Goal: Use online tool/utility: Use online tool/utility

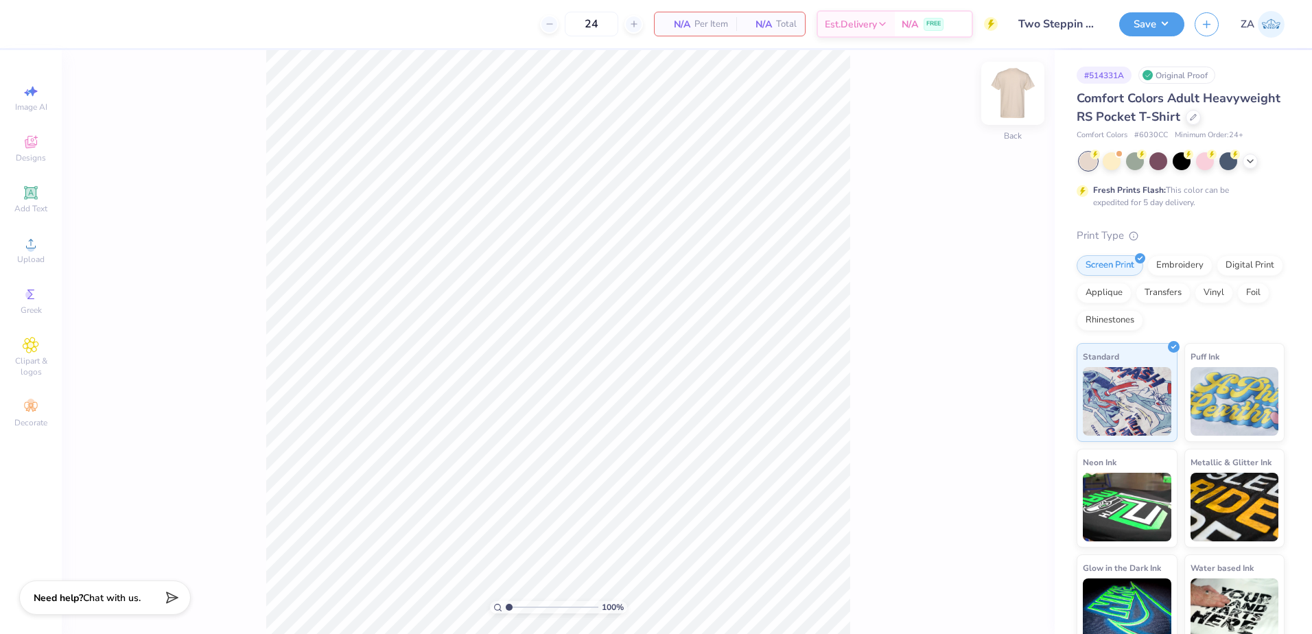
click at [1017, 94] on img at bounding box center [1013, 93] width 55 height 55
click at [28, 251] on circle at bounding box center [31, 248] width 8 height 8
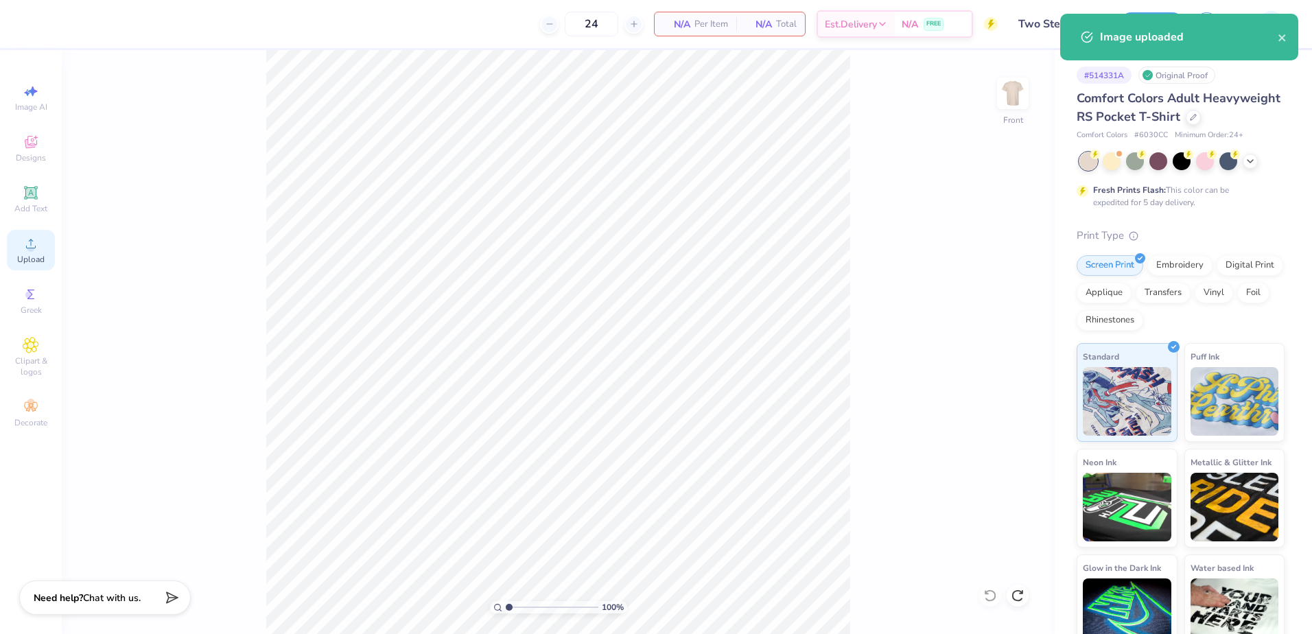
click at [43, 244] on div "Upload" at bounding box center [31, 250] width 48 height 40
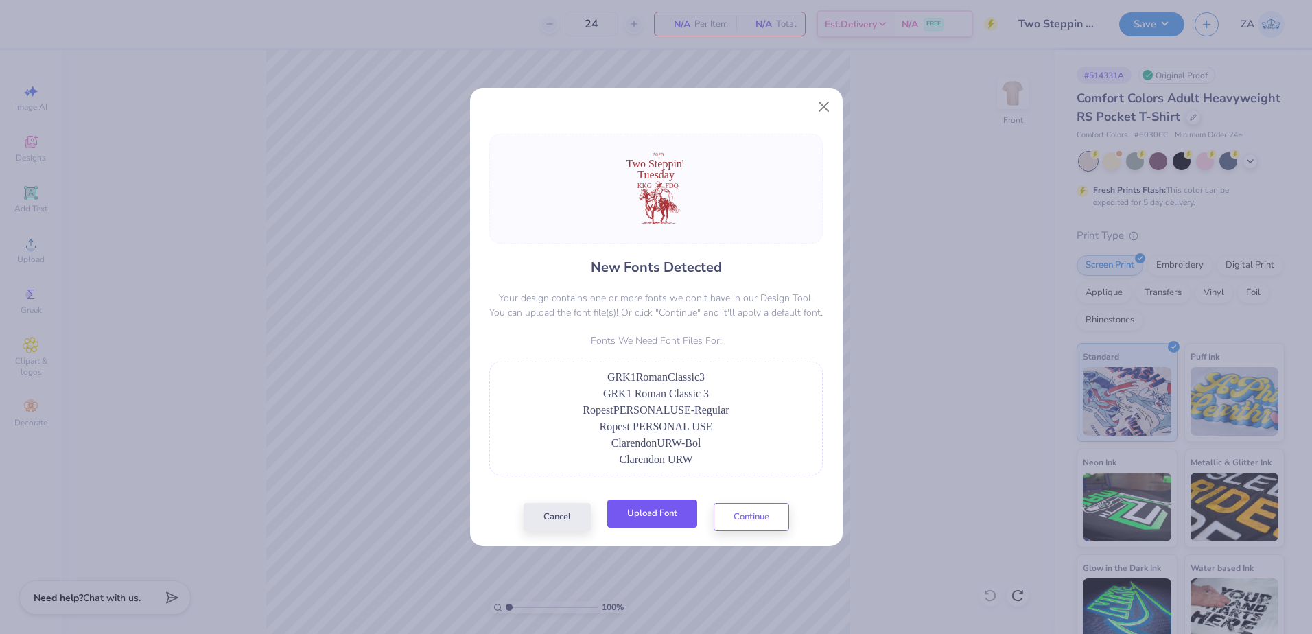
click at [651, 524] on button "Upload Font" at bounding box center [652, 514] width 90 height 28
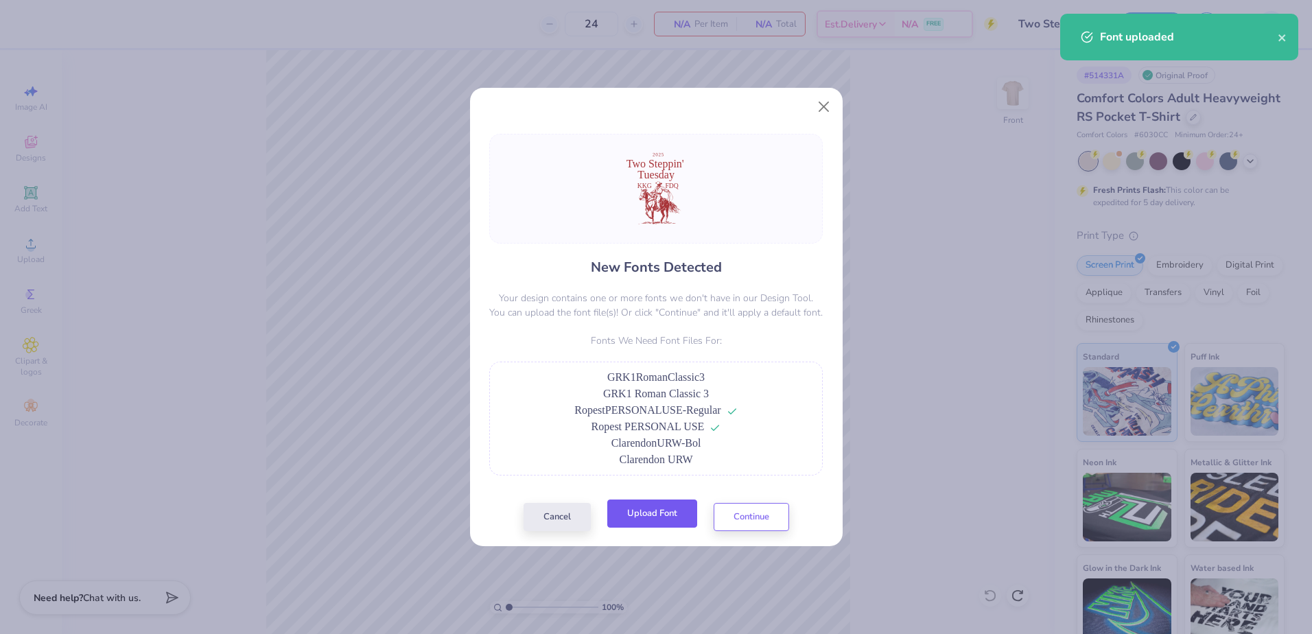
click at [669, 516] on button "Upload Font" at bounding box center [652, 514] width 90 height 28
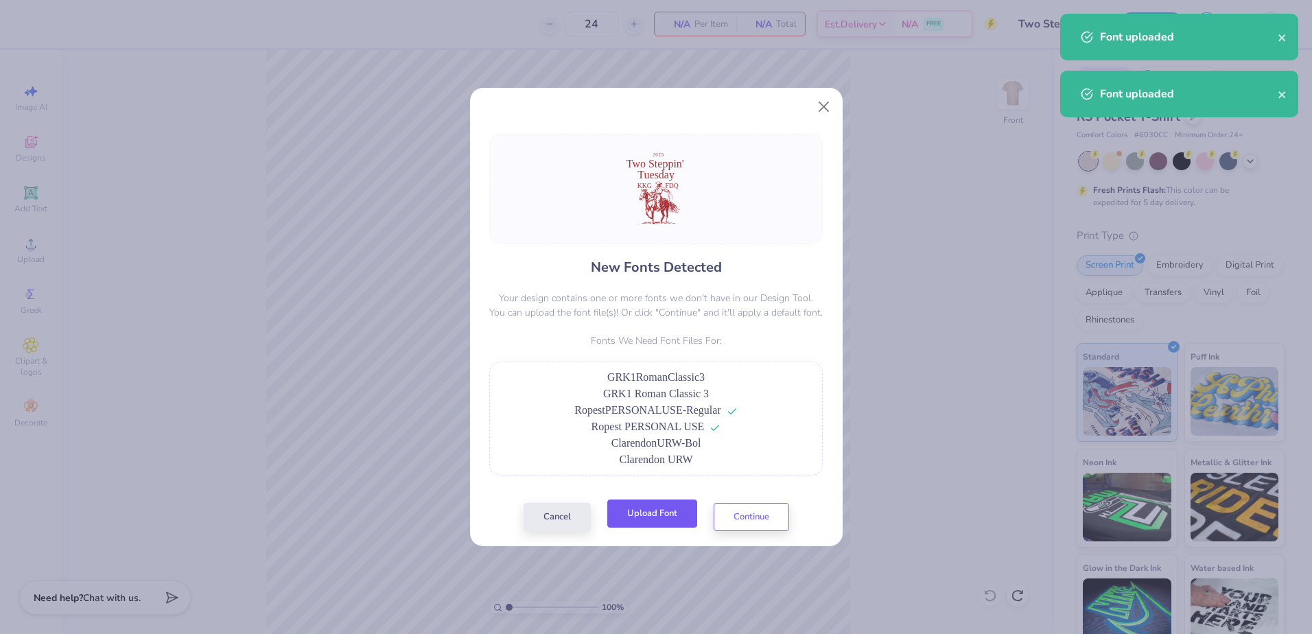
click at [661, 508] on button "Upload Font" at bounding box center [652, 514] width 90 height 28
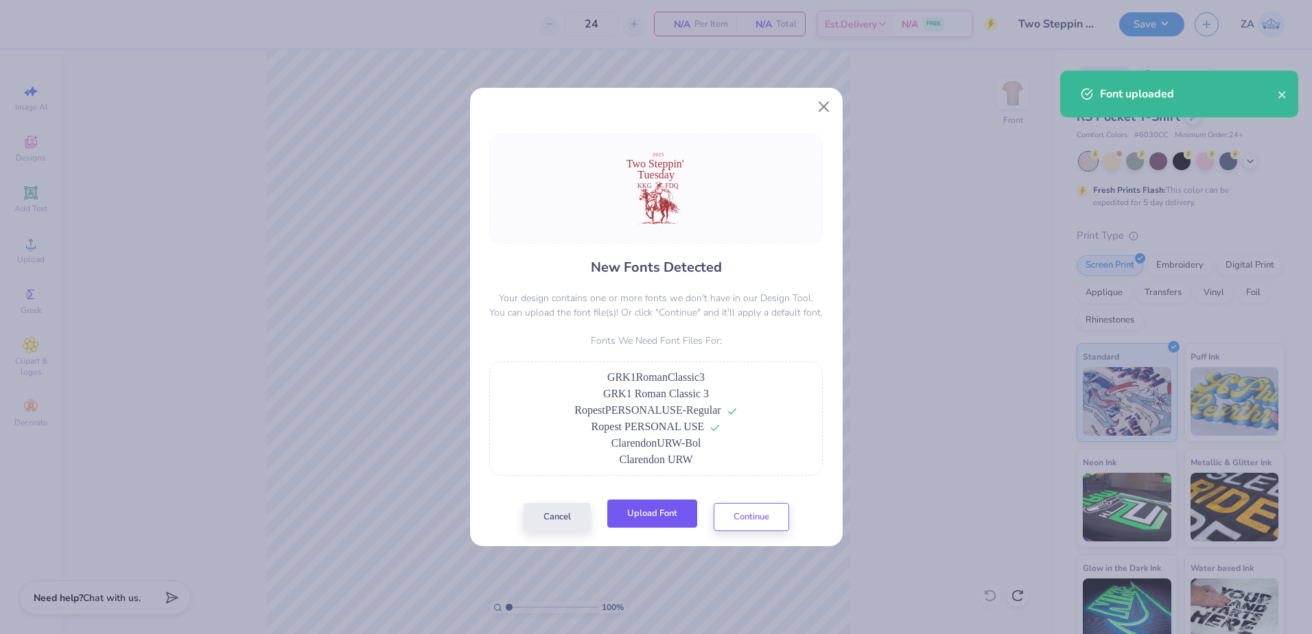
click at [673, 522] on button "Upload Font" at bounding box center [652, 514] width 90 height 28
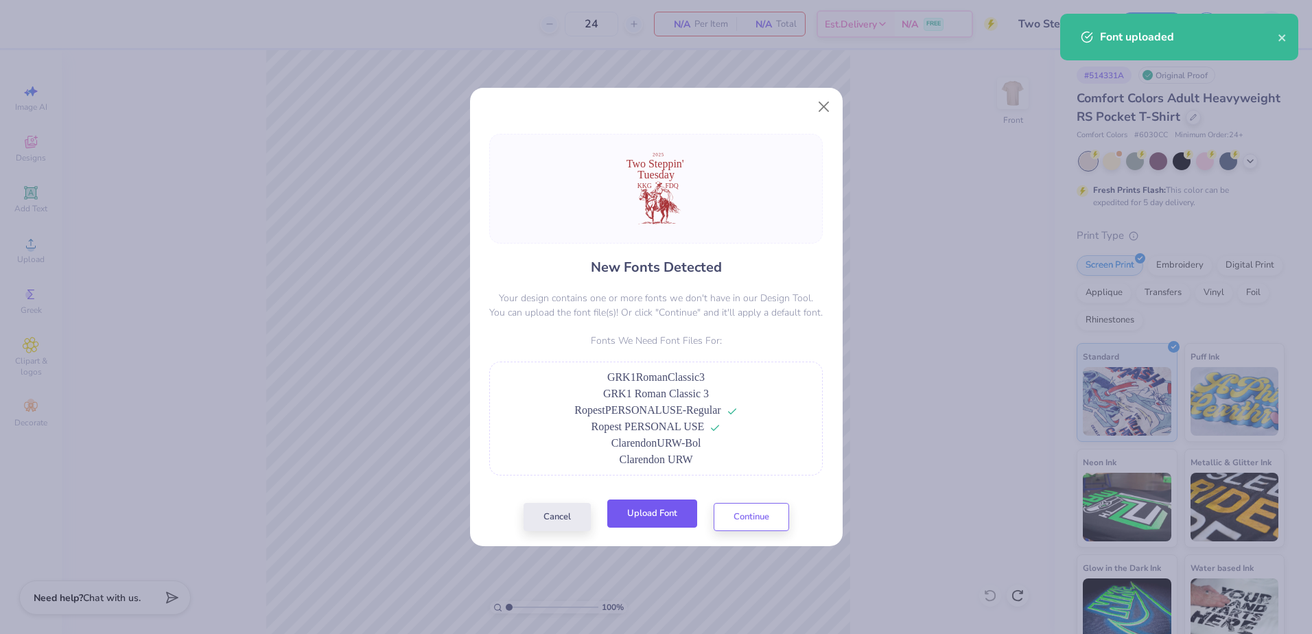
click at [685, 517] on button "Upload Font" at bounding box center [652, 514] width 90 height 28
click at [750, 513] on button "Continue" at bounding box center [752, 514] width 76 height 28
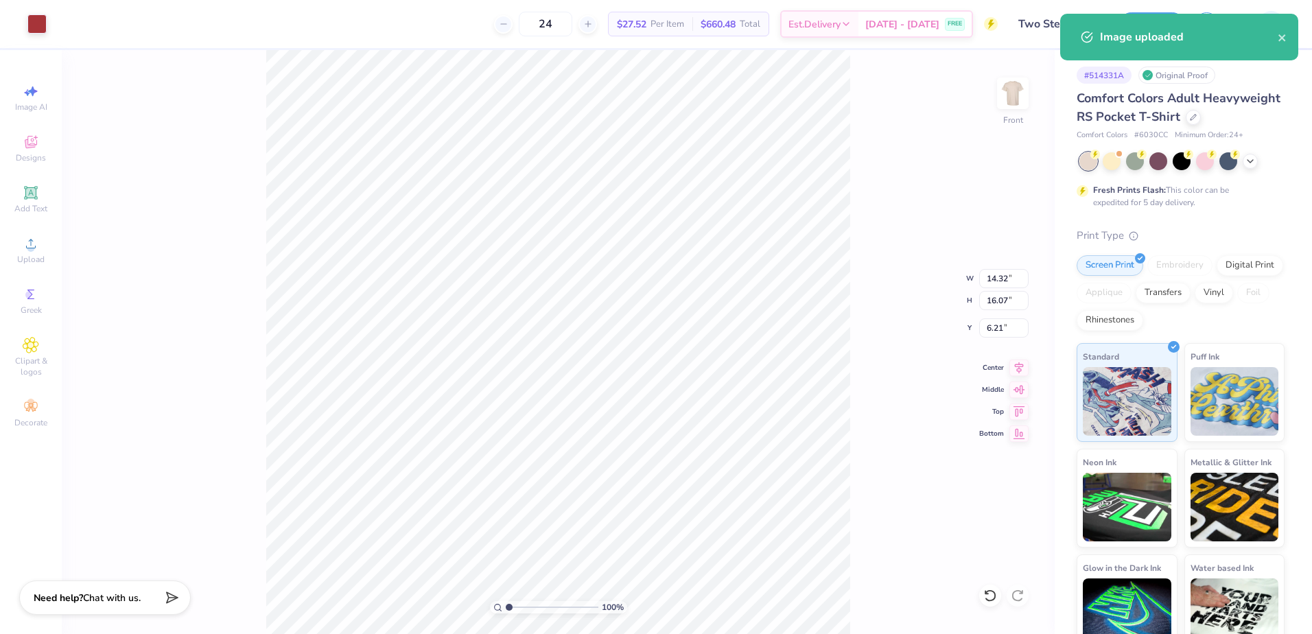
type input "8.29"
type input "9.30"
type input "6.24"
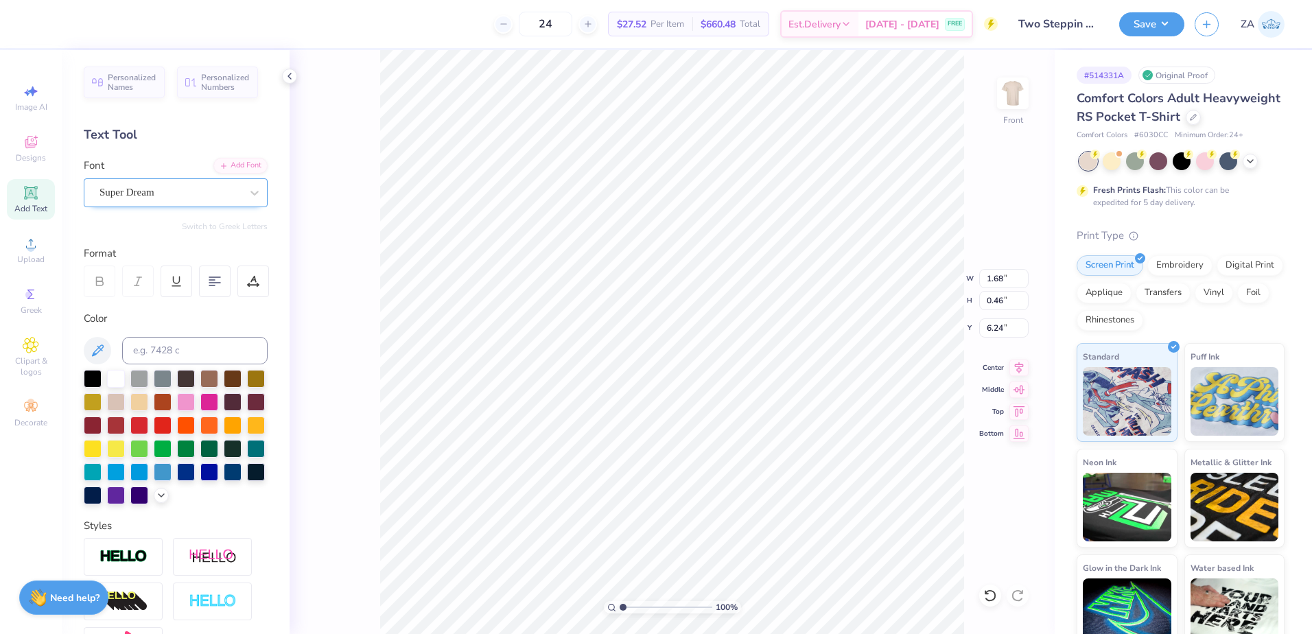
click at [200, 183] on div at bounding box center [170, 192] width 141 height 19
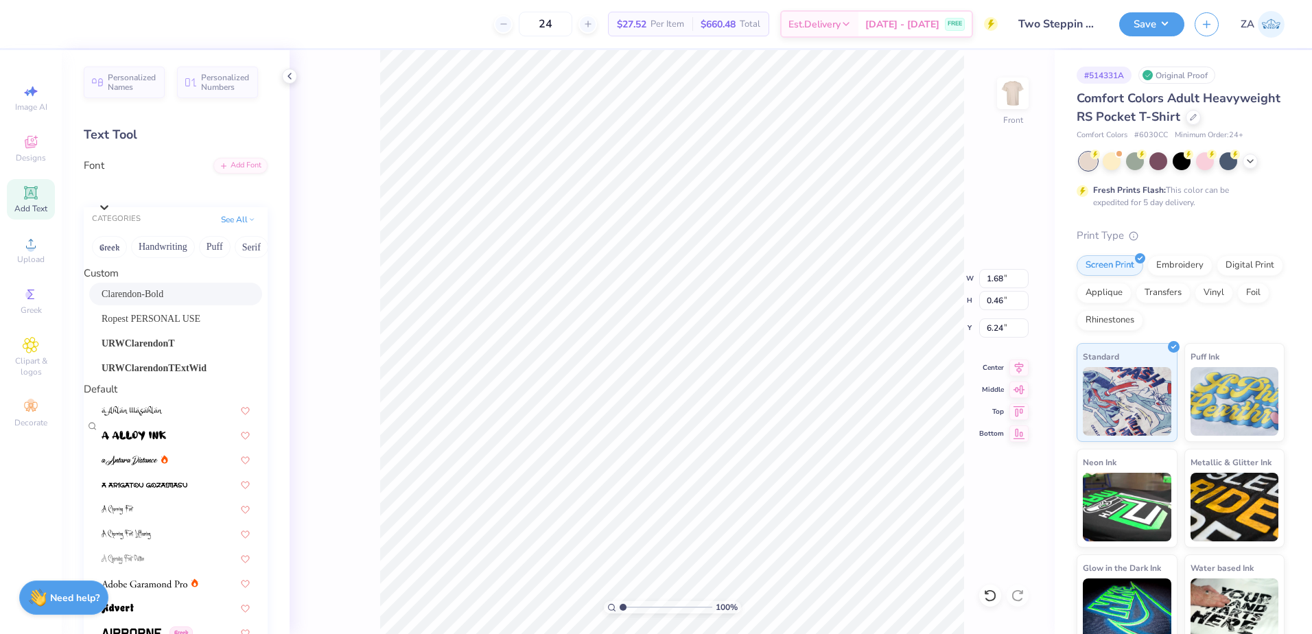
click at [163, 301] on span "Clarendon-Bold" at bounding box center [133, 294] width 62 height 14
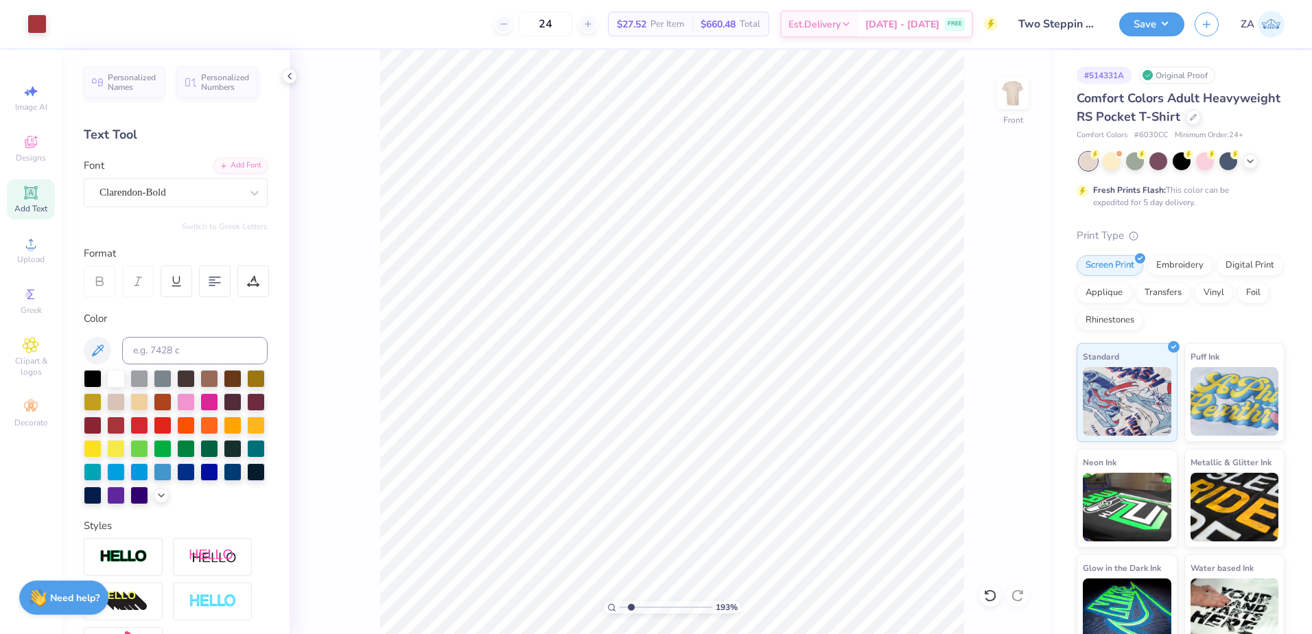
type input "1.86"
click at [631, 604] on input "range" at bounding box center [666, 607] width 93 height 12
type input "8.29"
type input "1.35"
type input "7.11"
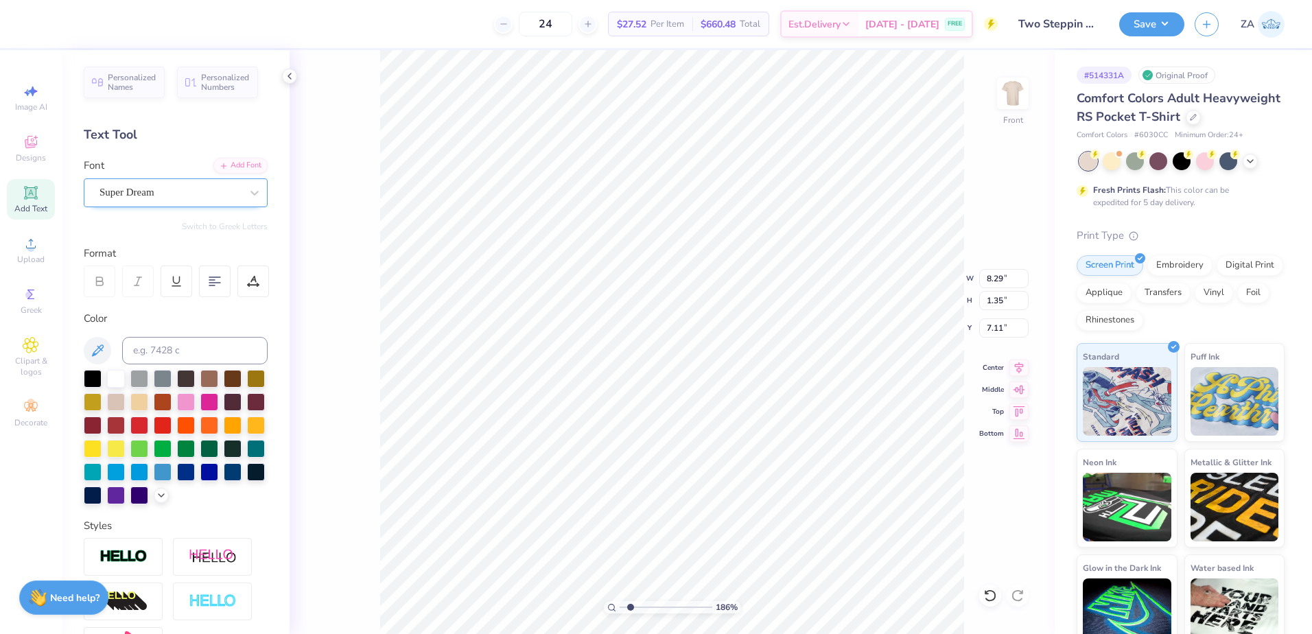
click at [206, 195] on div "Super Dream" at bounding box center [170, 192] width 144 height 21
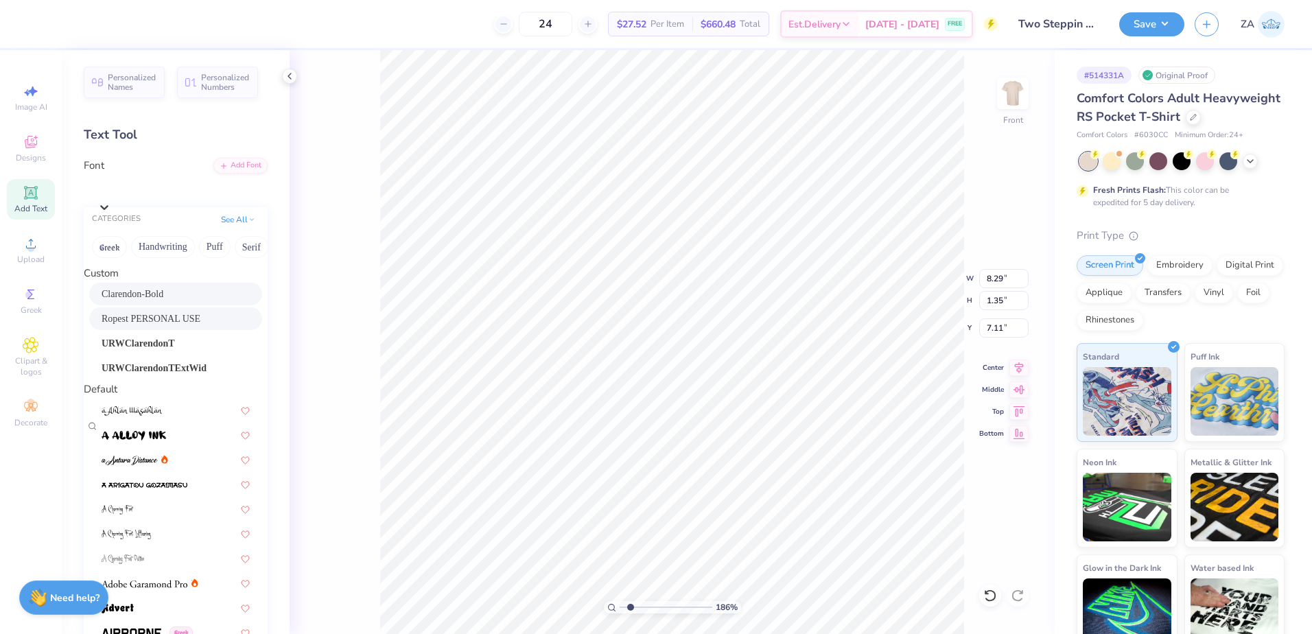
click at [185, 325] on span "Ropest PERSONAL USE" at bounding box center [151, 319] width 99 height 14
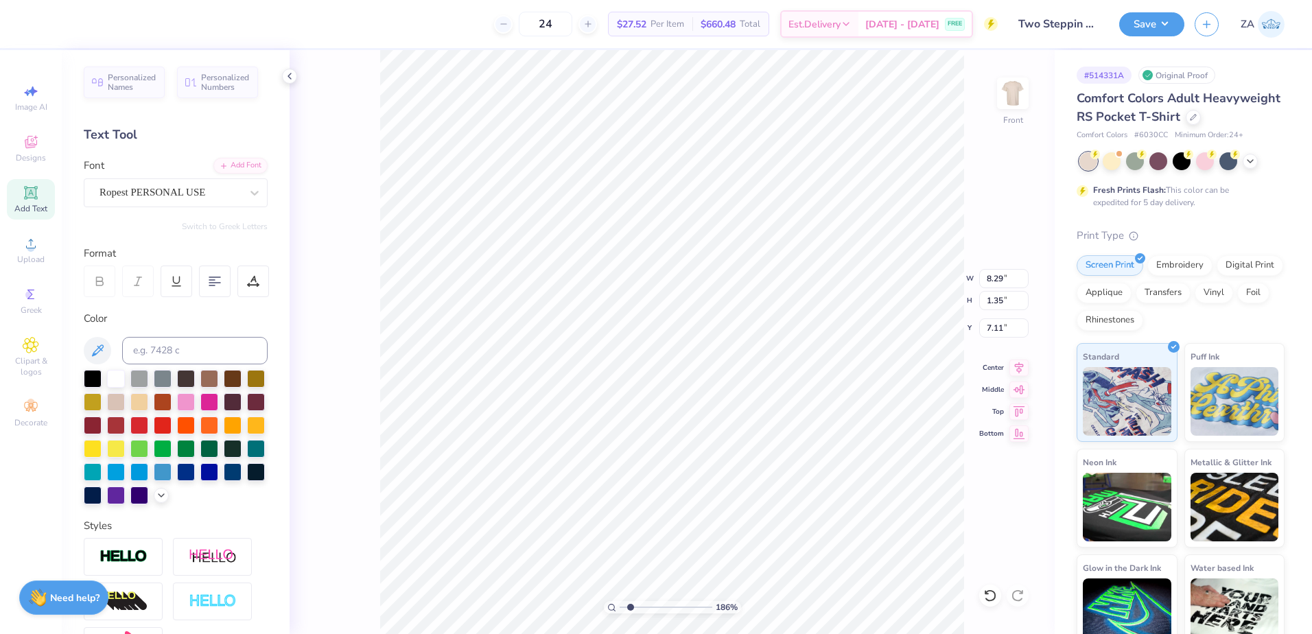
type input "8.36"
type input "1.73"
type input "6.87"
type input "5.42"
type input "1.23"
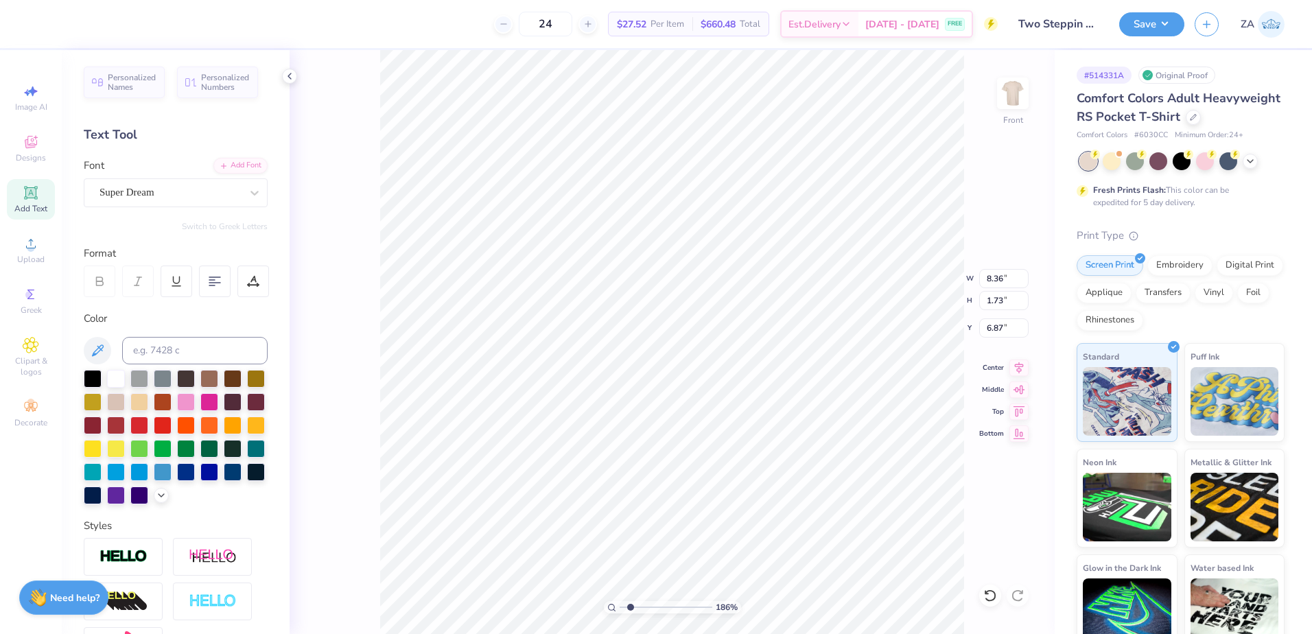
type input "8.54"
click at [190, 192] on div "Super Dream" at bounding box center [170, 192] width 144 height 21
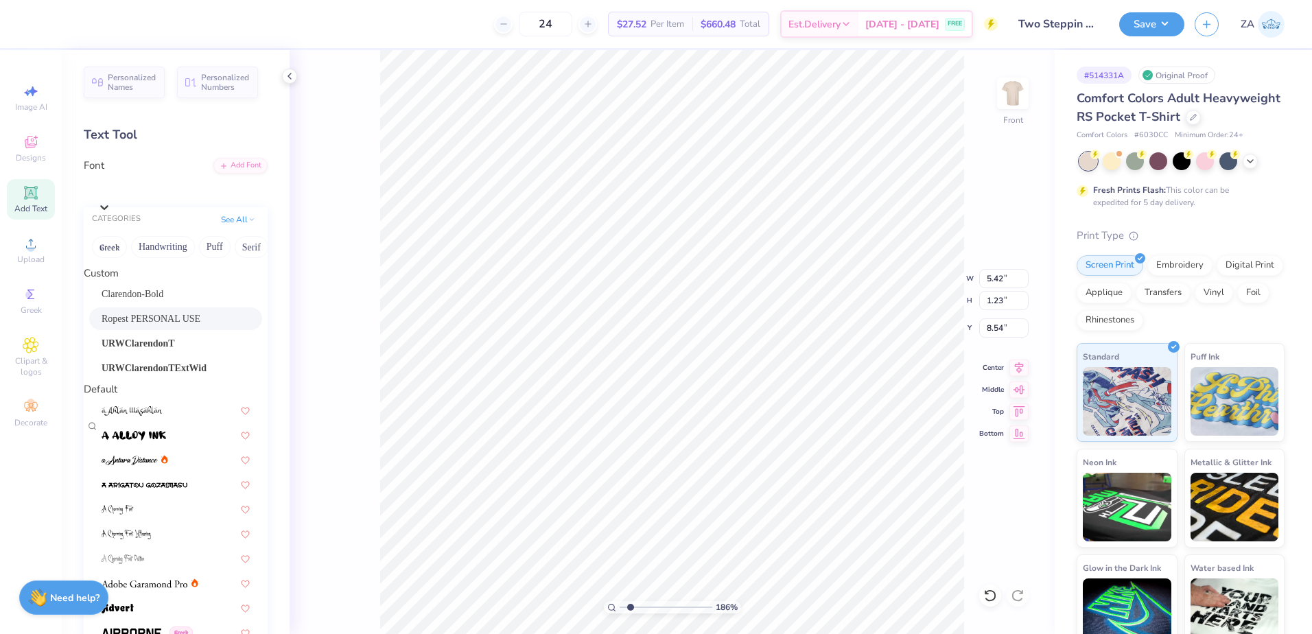
click at [181, 326] on span "Ropest PERSONAL USE" at bounding box center [151, 319] width 99 height 14
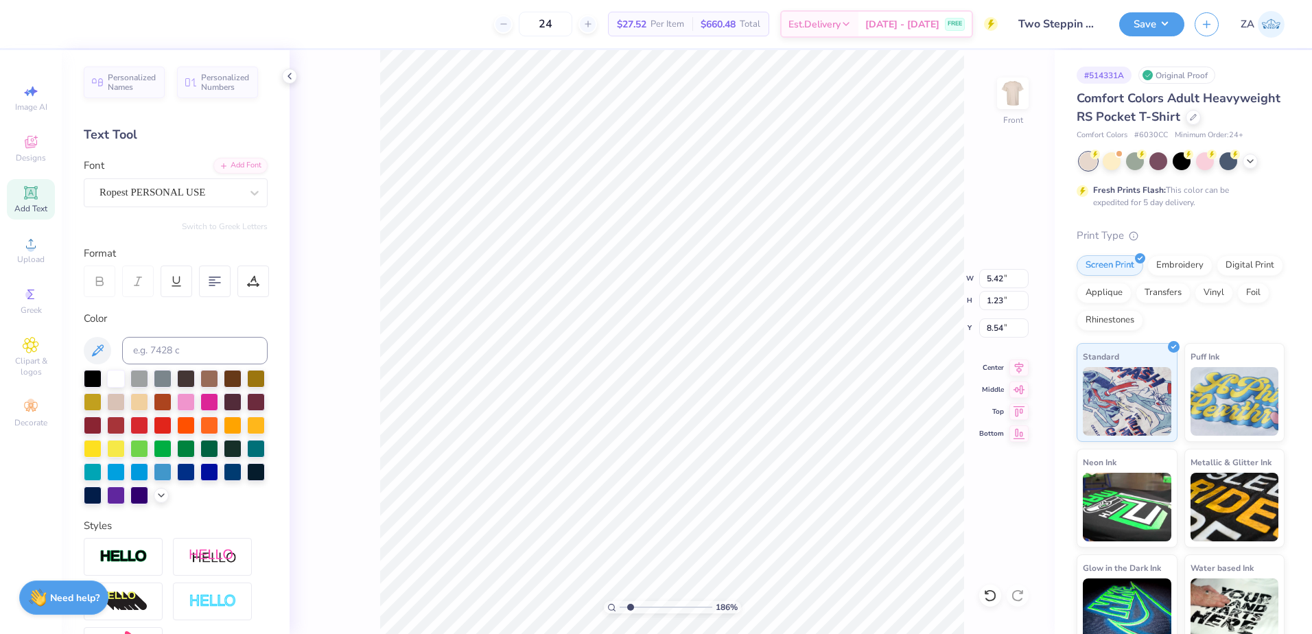
type input "5.41"
type input "1.70"
type input "8.30"
type input "1.52"
type input "0.70"
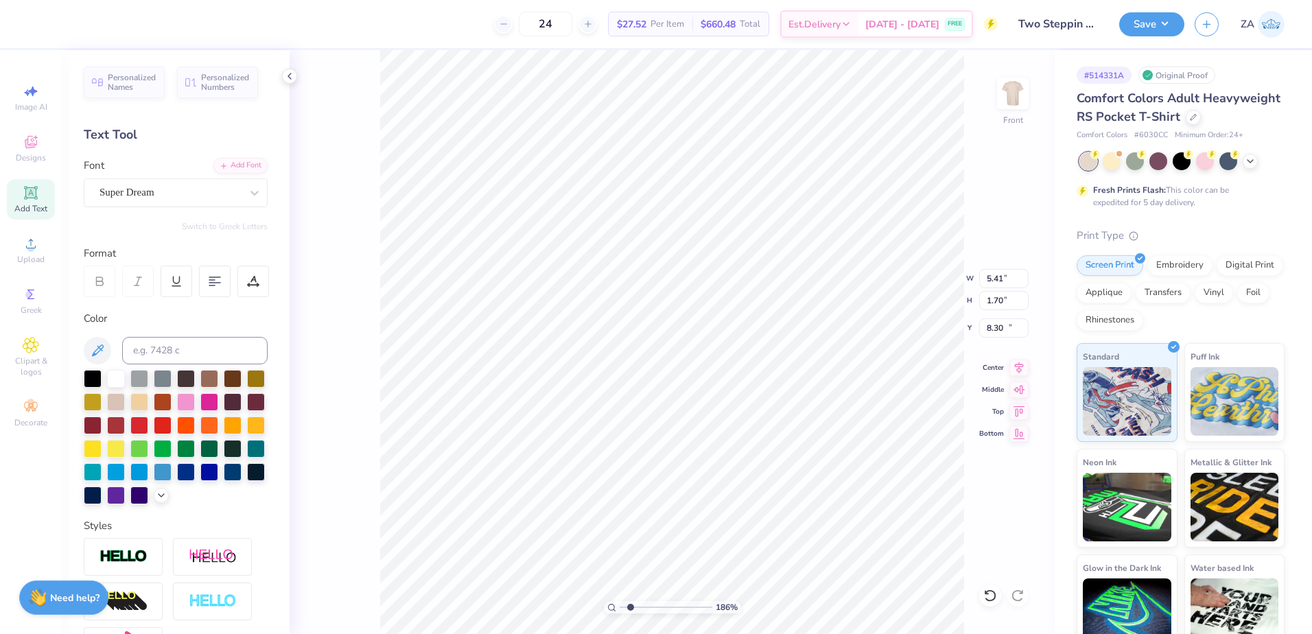
type input "10.24"
click at [221, 169] on div "Add Font" at bounding box center [240, 164] width 54 height 16
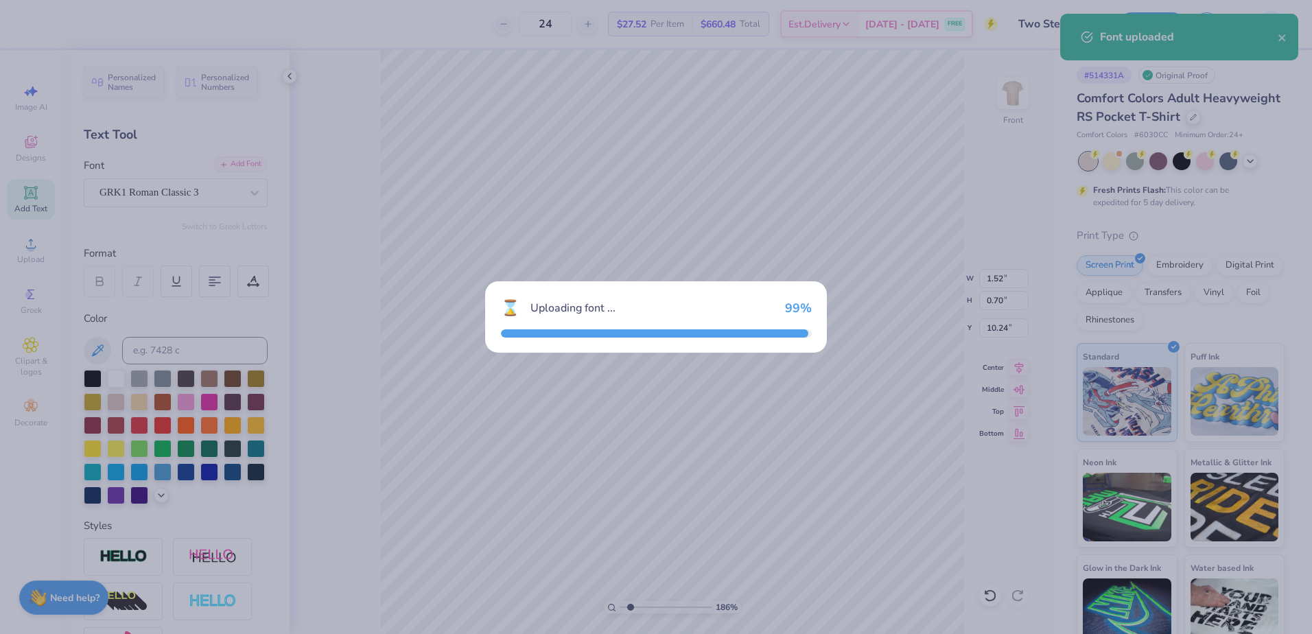
type input "2.00"
type input "0.66"
type input "10.28"
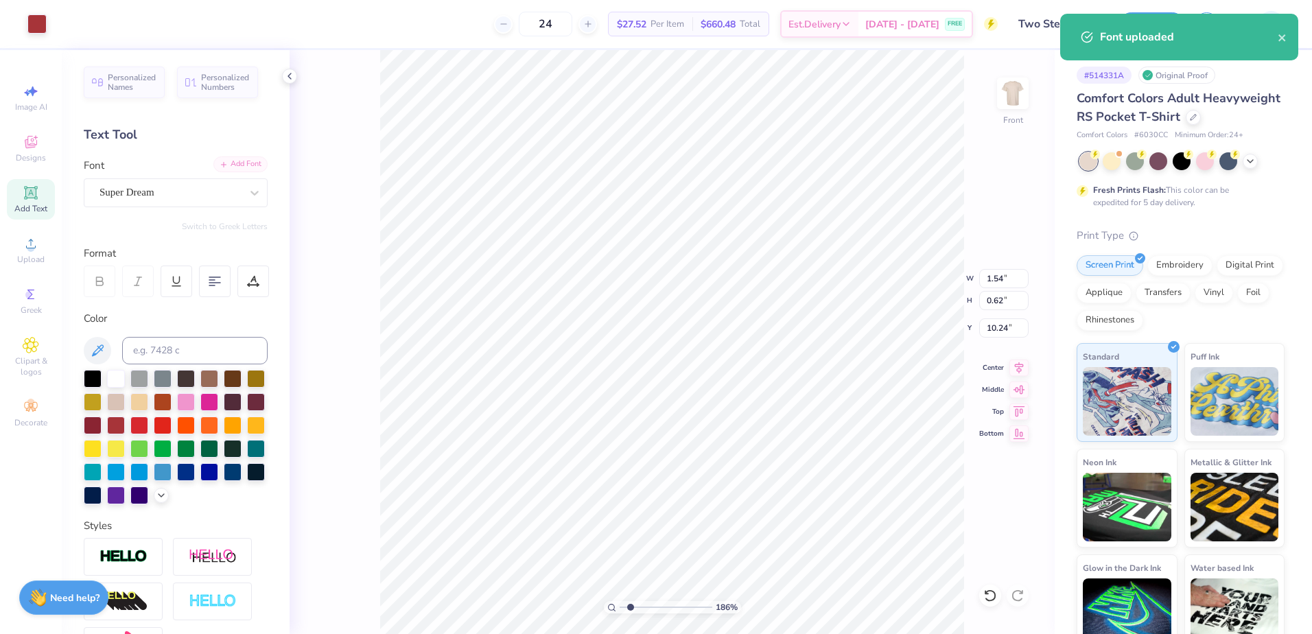
type input "1.54"
type input "0.62"
type input "10.24"
click at [206, 187] on div "Super Dream" at bounding box center [170, 192] width 144 height 21
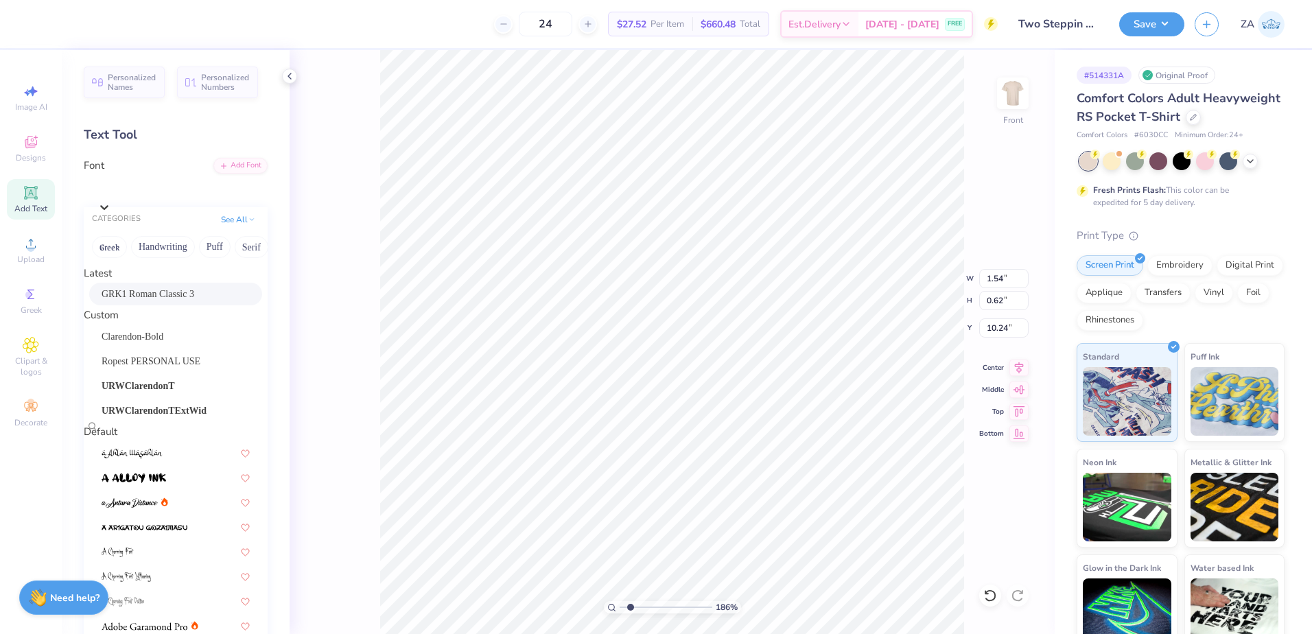
click at [181, 299] on span "GRK1 Roman Classic 3" at bounding box center [148, 294] width 93 height 14
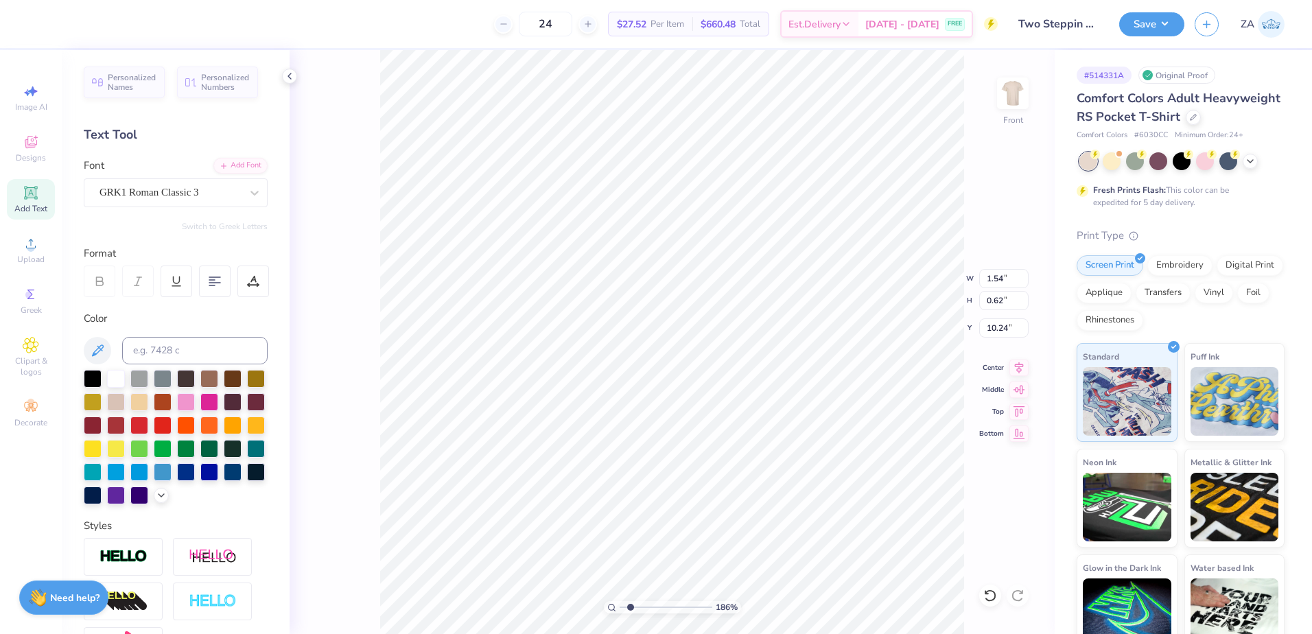
type input "1.95"
type input "0.63"
type input "10.29"
type input "5.59"
type input "0.66"
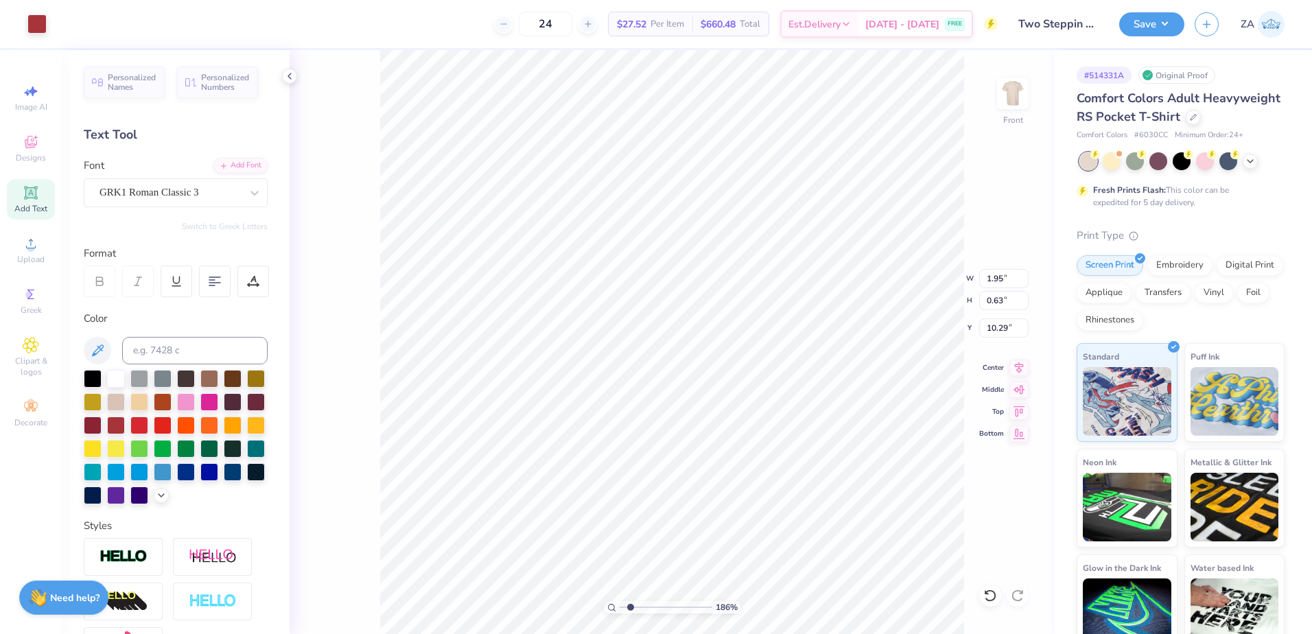
type input "10.28"
drag, startPoint x: 631, startPoint y: 603, endPoint x: 621, endPoint y: 605, distance: 10.5
type input "1"
click at [621, 605] on input "range" at bounding box center [666, 607] width 93 height 12
drag, startPoint x: 985, startPoint y: 303, endPoint x: 1007, endPoint y: 303, distance: 22.0
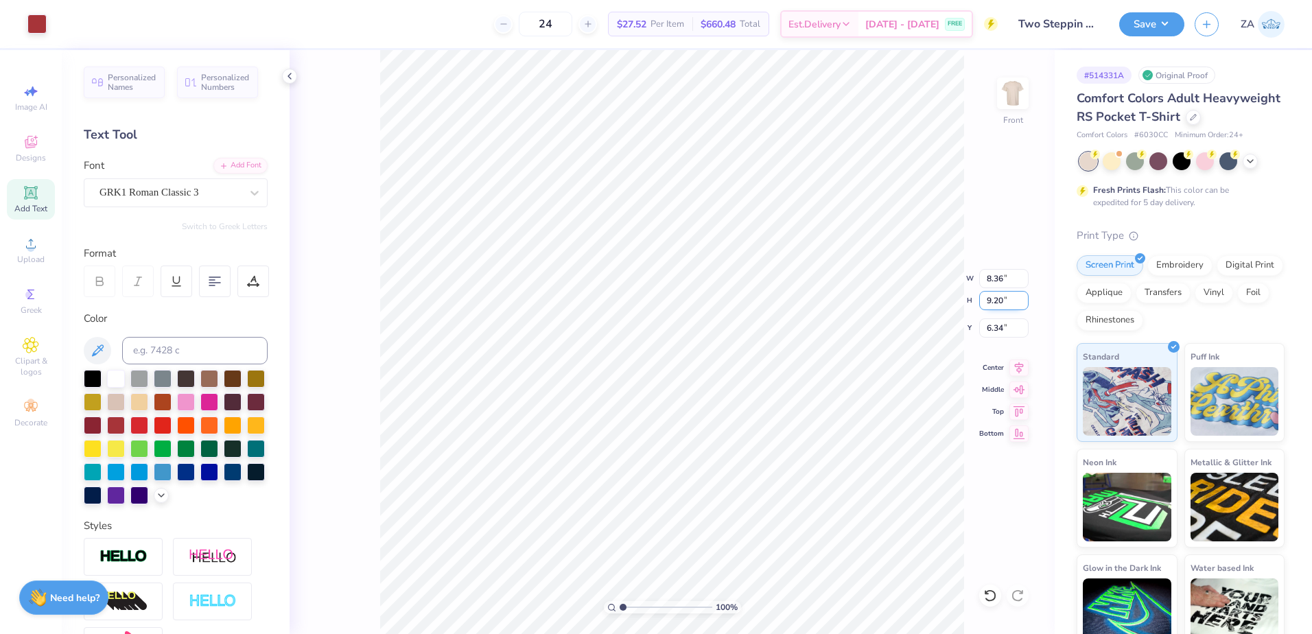
click at [1007, 303] on input "9.20" at bounding box center [1003, 300] width 49 height 19
drag, startPoint x: 983, startPoint y: 279, endPoint x: 1012, endPoint y: 281, distance: 29.6
click at [1012, 281] on input "8.36" at bounding box center [1003, 278] width 49 height 19
type input "12.50"
click at [999, 327] on input "6.34" at bounding box center [1003, 327] width 49 height 19
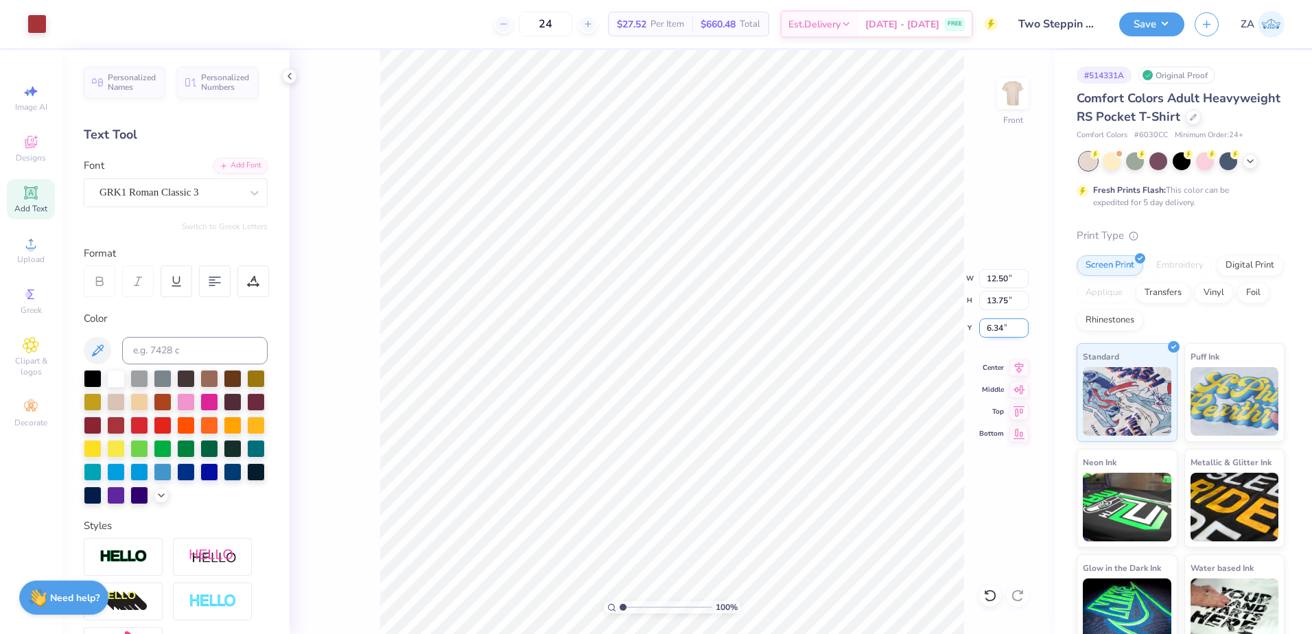
type input "13.75"
click at [1010, 326] on input "4.06" at bounding box center [1003, 327] width 49 height 19
drag, startPoint x: 1008, startPoint y: 327, endPoint x: 982, endPoint y: 329, distance: 26.1
click at [982, 329] on input "4.06" at bounding box center [1003, 327] width 49 height 19
type input "3.00"
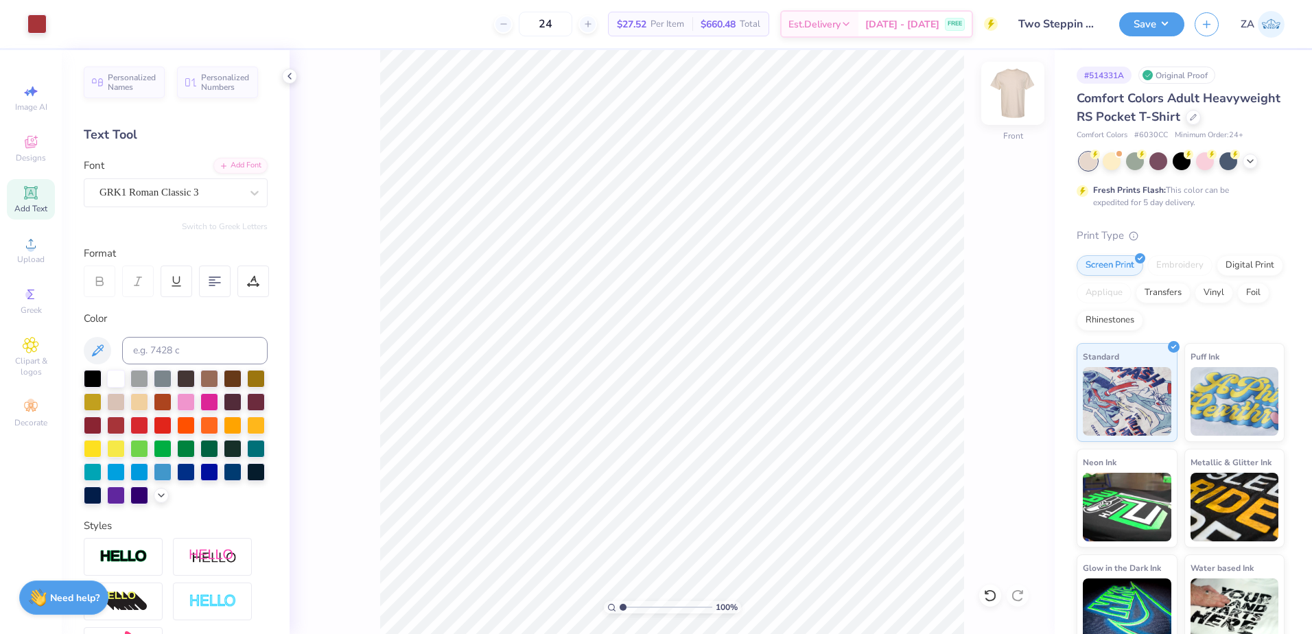
click at [1021, 86] on img at bounding box center [1013, 93] width 55 height 55
click at [1023, 99] on img at bounding box center [1013, 93] width 55 height 55
click at [1015, 96] on img at bounding box center [1013, 93] width 55 height 55
click at [46, 243] on div "Upload" at bounding box center [31, 250] width 48 height 40
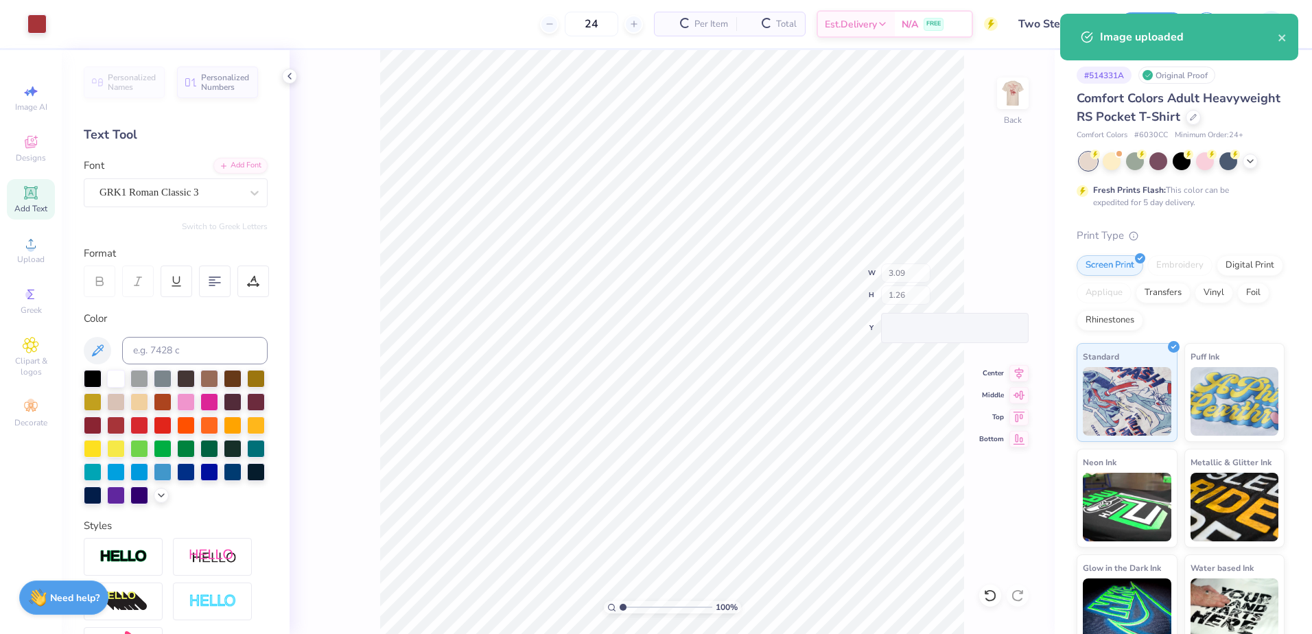
type input "3.09"
type input "1.26"
type input "3.09"
type input "0.30"
click at [167, 202] on div "Super Dream" at bounding box center [170, 192] width 144 height 21
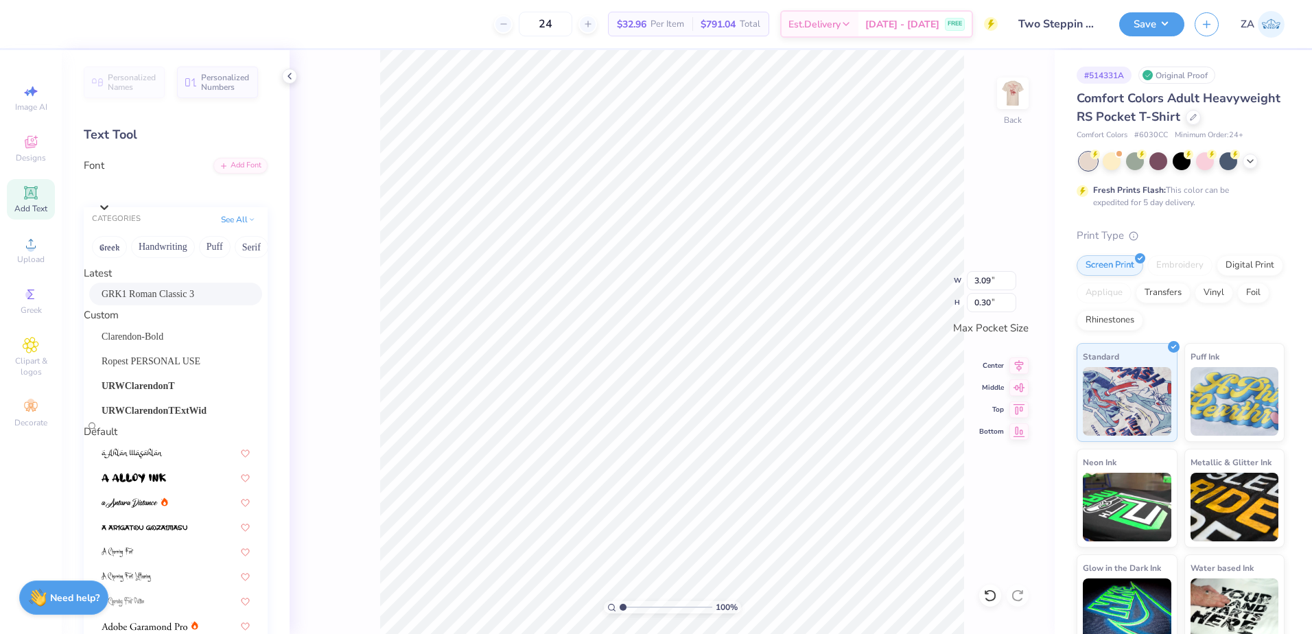
click at [165, 300] on span "GRK1 Roman Classic 3" at bounding box center [148, 294] width 93 height 14
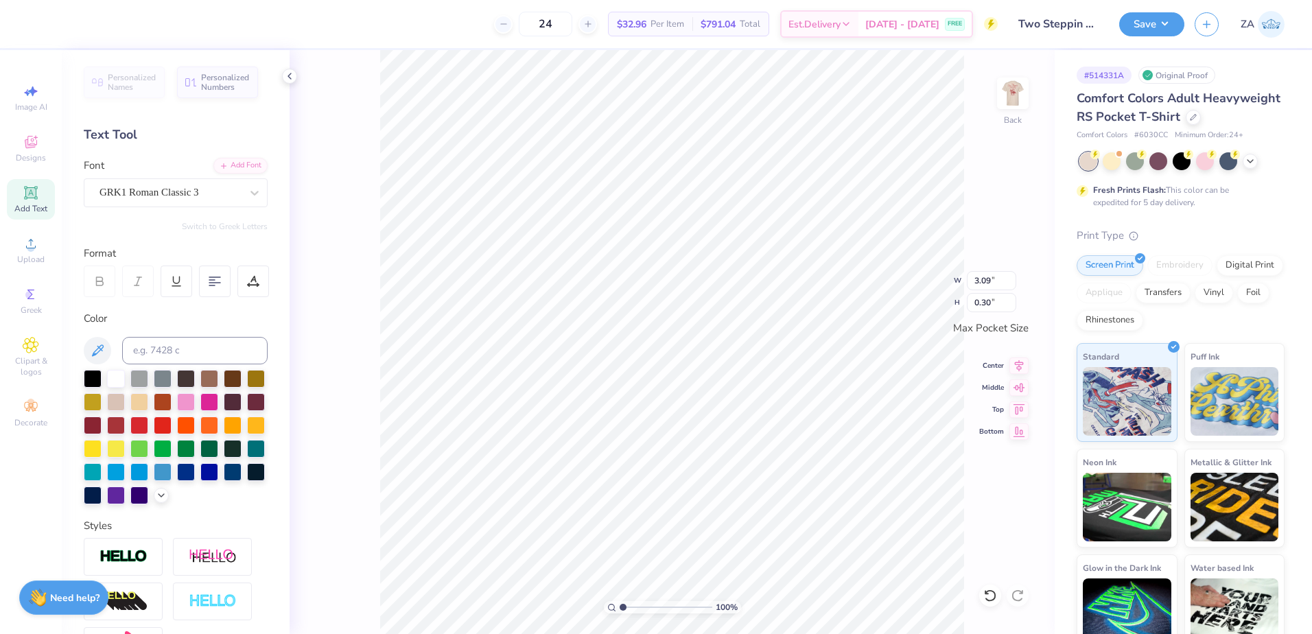
type input "3.43"
type input "0.19"
click at [175, 183] on div "GRK1 Roman Classic 3" at bounding box center [170, 192] width 144 height 21
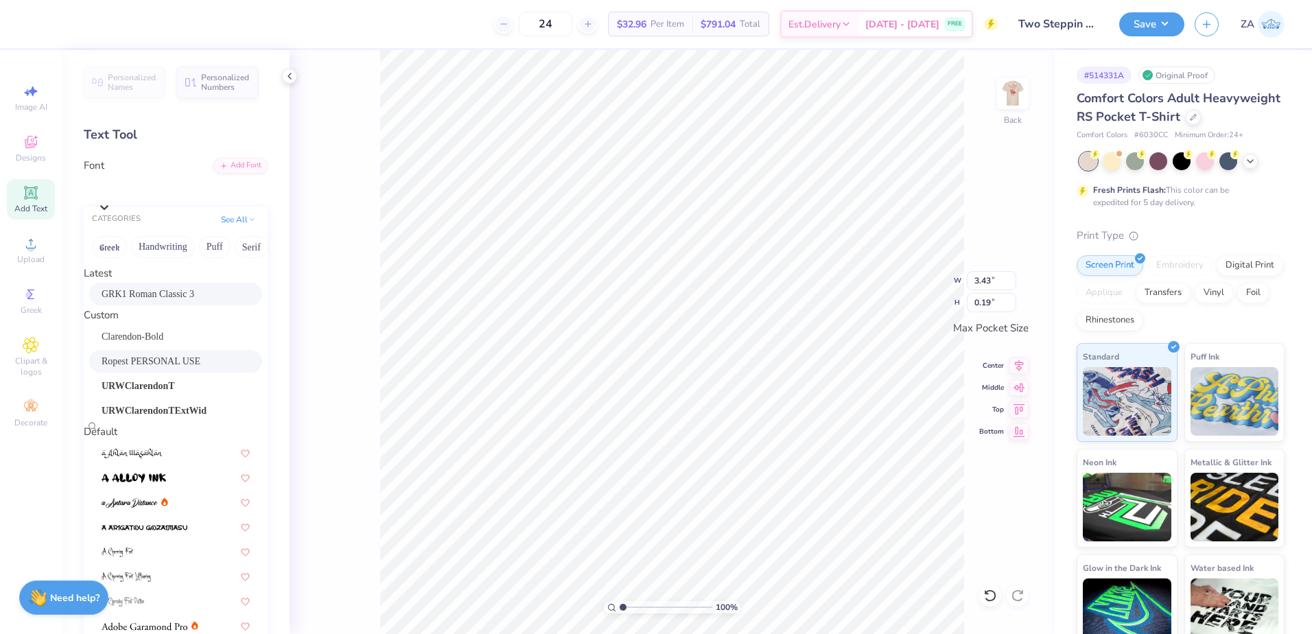
click at [154, 369] on span "Ropest PERSONAL USE" at bounding box center [151, 361] width 99 height 14
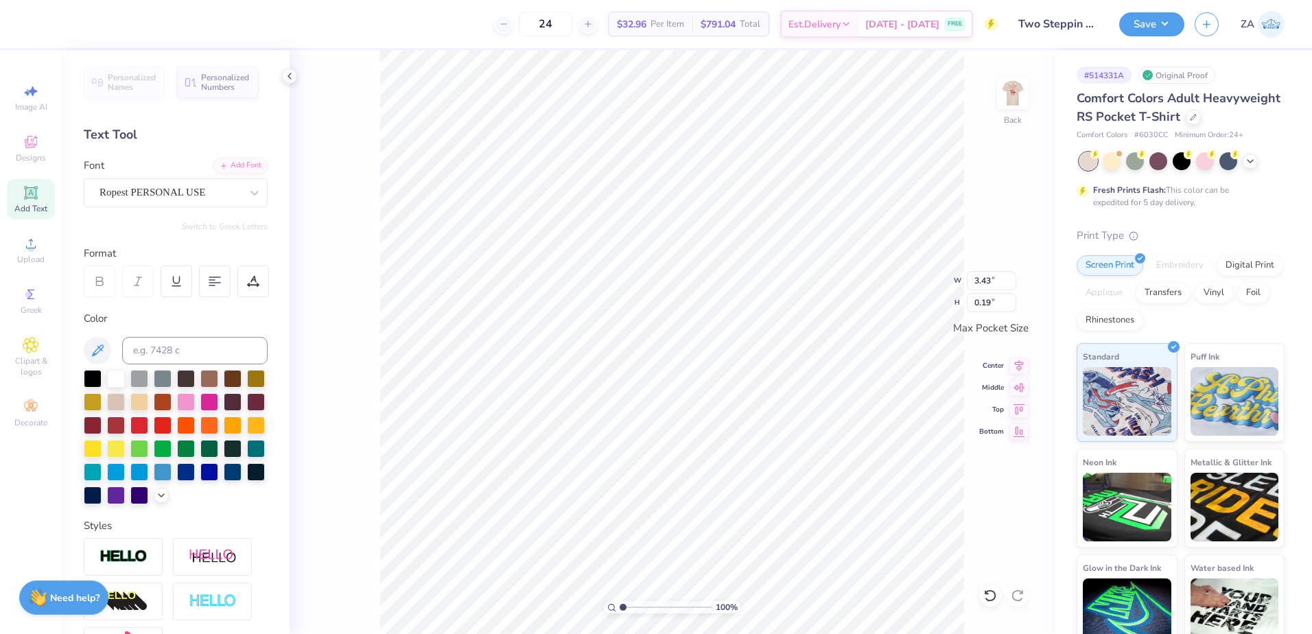
type input "2.45"
type input "0.31"
type input "2.08"
click at [633, 607] on input "range" at bounding box center [666, 607] width 93 height 12
drag, startPoint x: 1001, startPoint y: 282, endPoint x: 966, endPoint y: 275, distance: 35.0
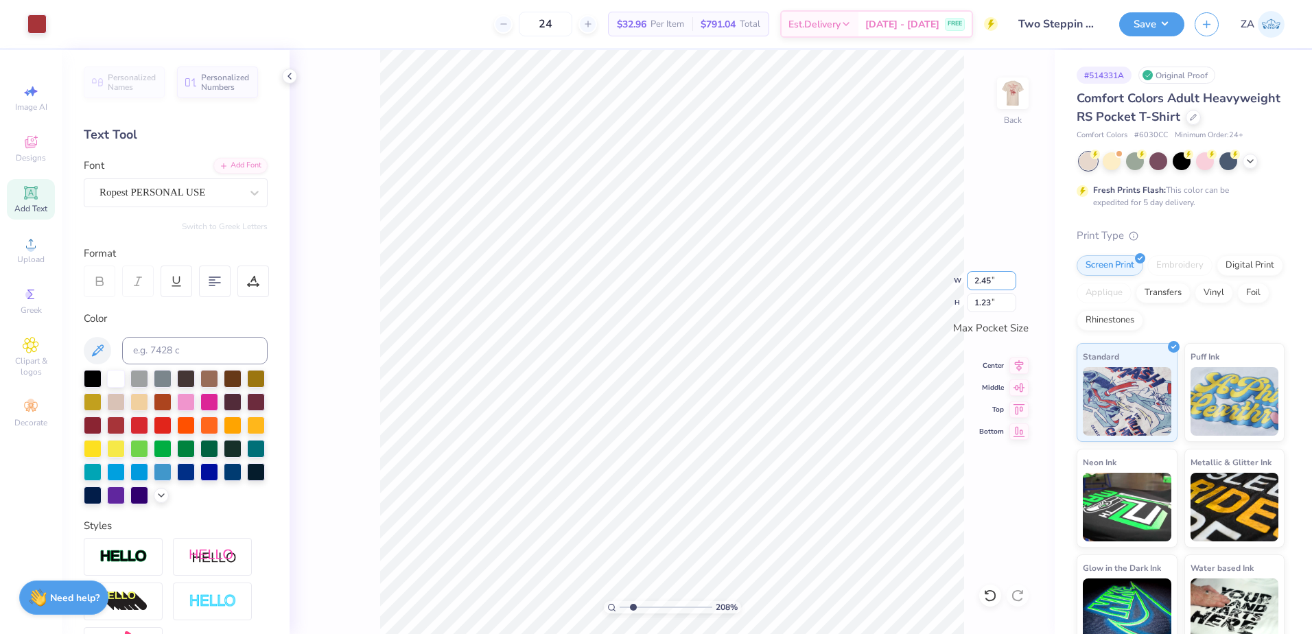
click at [966, 275] on div "208 % Back W 2.45 2.45 " H 1.23 1.23 " Max Pocket Size Center Middle Top Bottom" at bounding box center [672, 342] width 765 height 584
click at [1001, 273] on input "2.45" at bounding box center [991, 280] width 49 height 19
type input "2"
type input "3.50"
click at [986, 305] on input "1.23" at bounding box center [991, 302] width 49 height 19
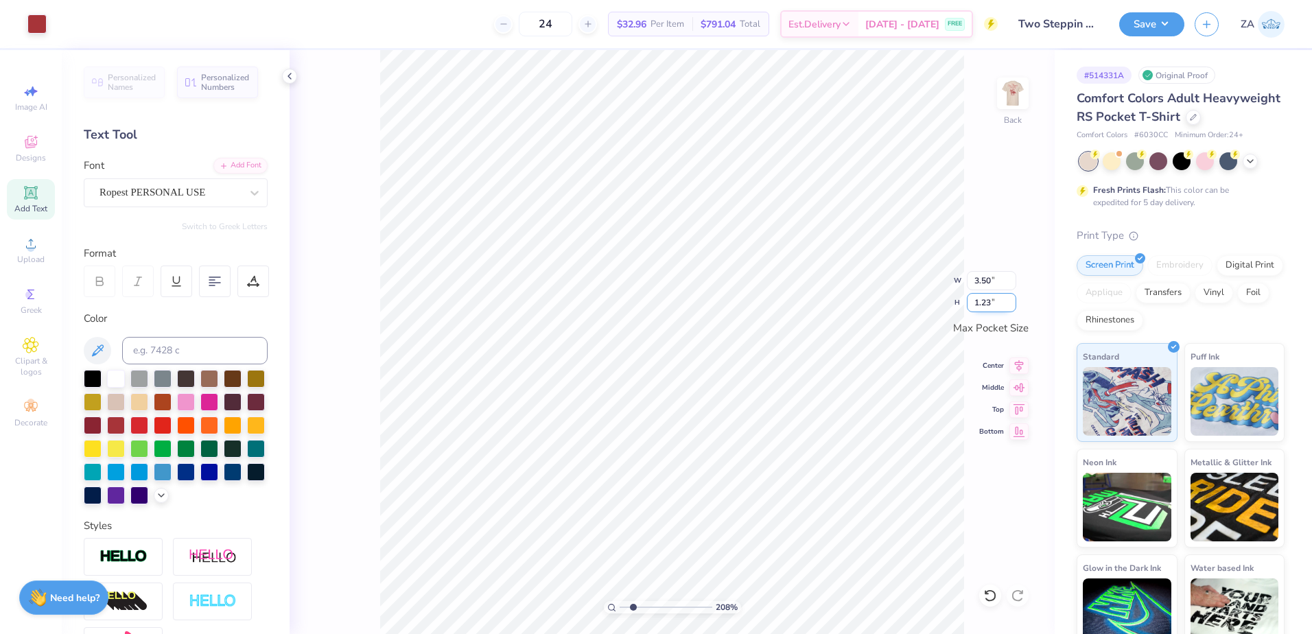
type input "1.76"
drag, startPoint x: 631, startPoint y: 605, endPoint x: 609, endPoint y: 606, distance: 22.7
type input "1"
click at [620, 606] on input "range" at bounding box center [666, 607] width 93 height 12
click at [1015, 97] on img at bounding box center [1013, 93] width 55 height 55
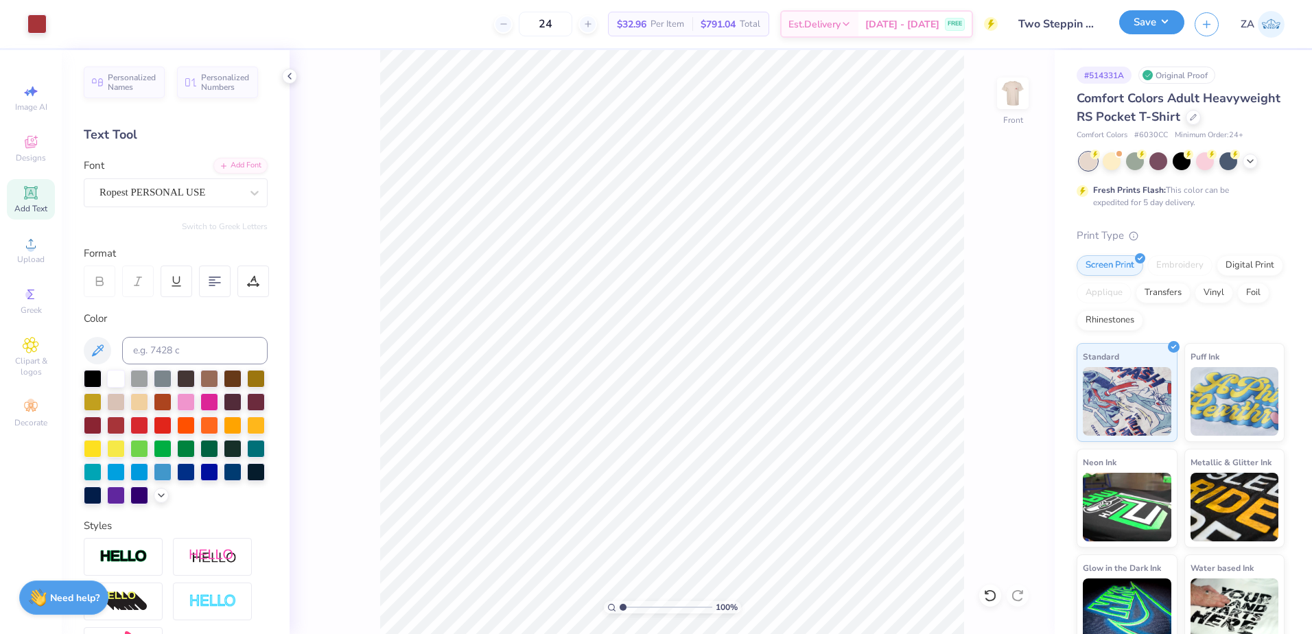
click at [1141, 24] on button "Save" at bounding box center [1152, 22] width 65 height 24
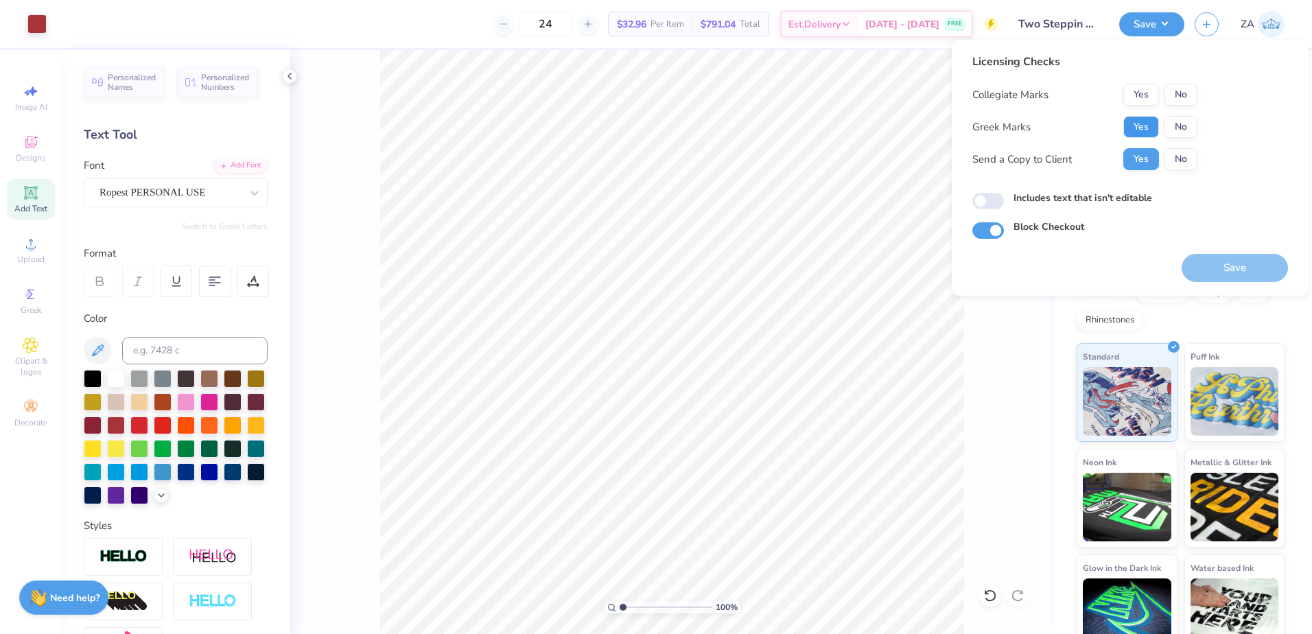
click at [1133, 128] on button "Yes" at bounding box center [1142, 127] width 36 height 22
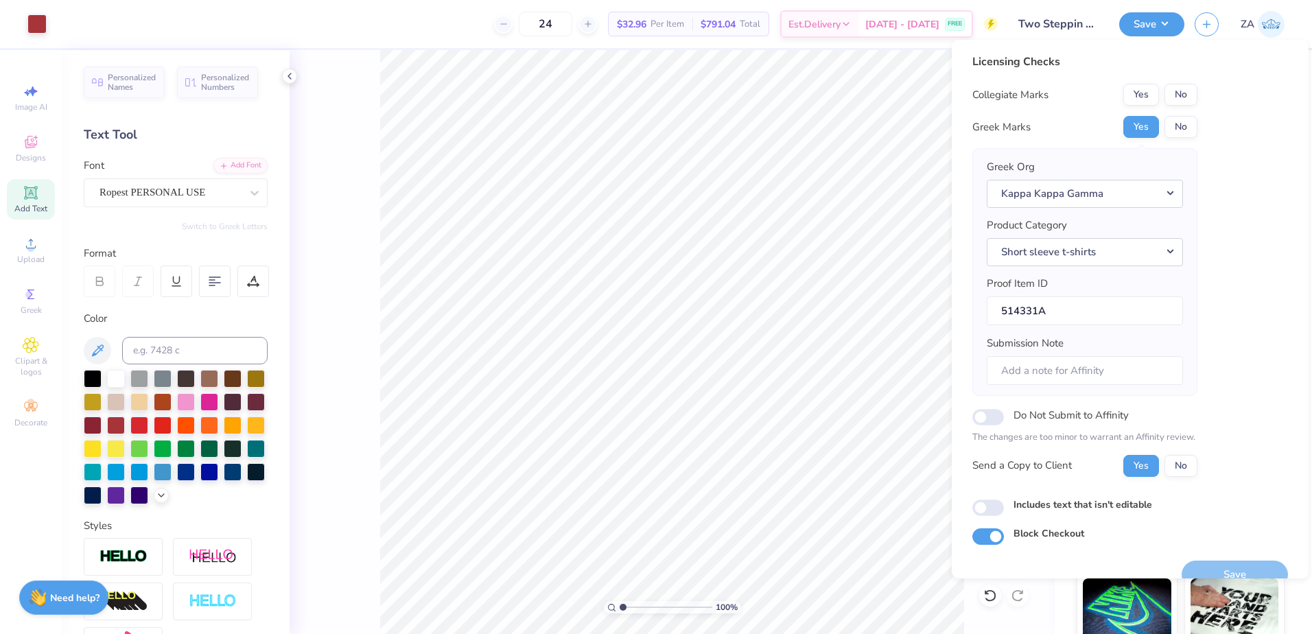
click at [1173, 89] on button "No" at bounding box center [1181, 95] width 33 height 22
click at [1236, 567] on button "Save" at bounding box center [1235, 575] width 106 height 28
click at [483, 24] on div "24 Per Item Total Est. Delivery N/A FREE" at bounding box center [527, 24] width 941 height 48
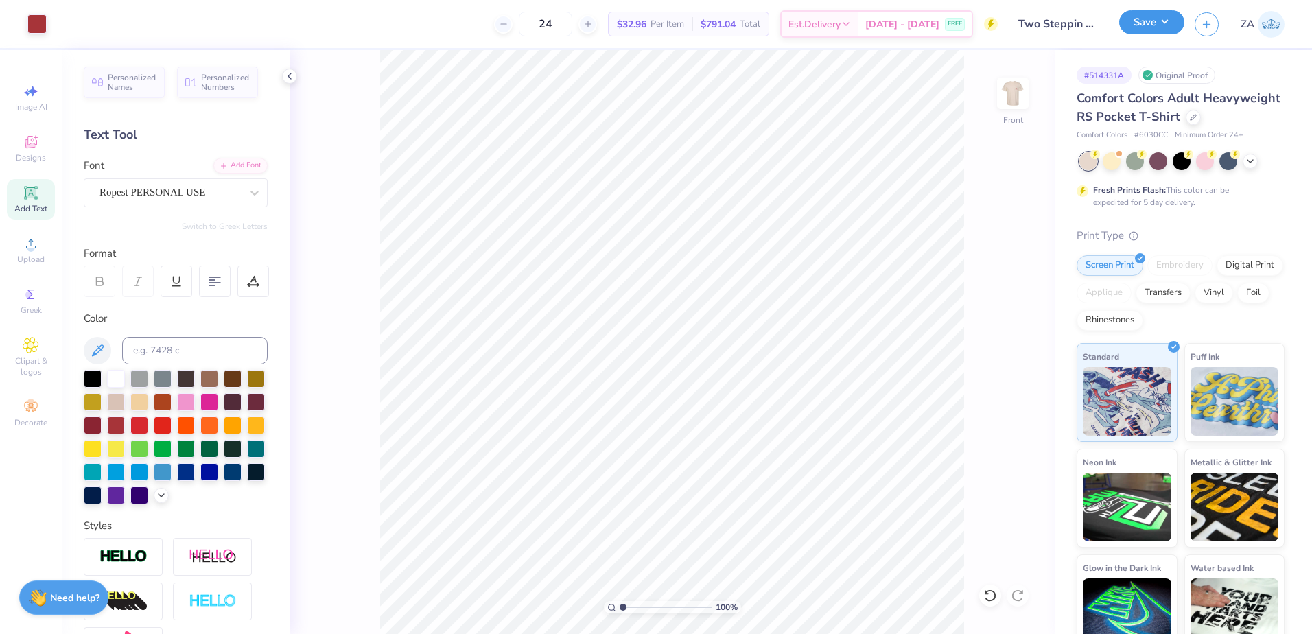
click at [1139, 16] on button "Save" at bounding box center [1152, 22] width 65 height 24
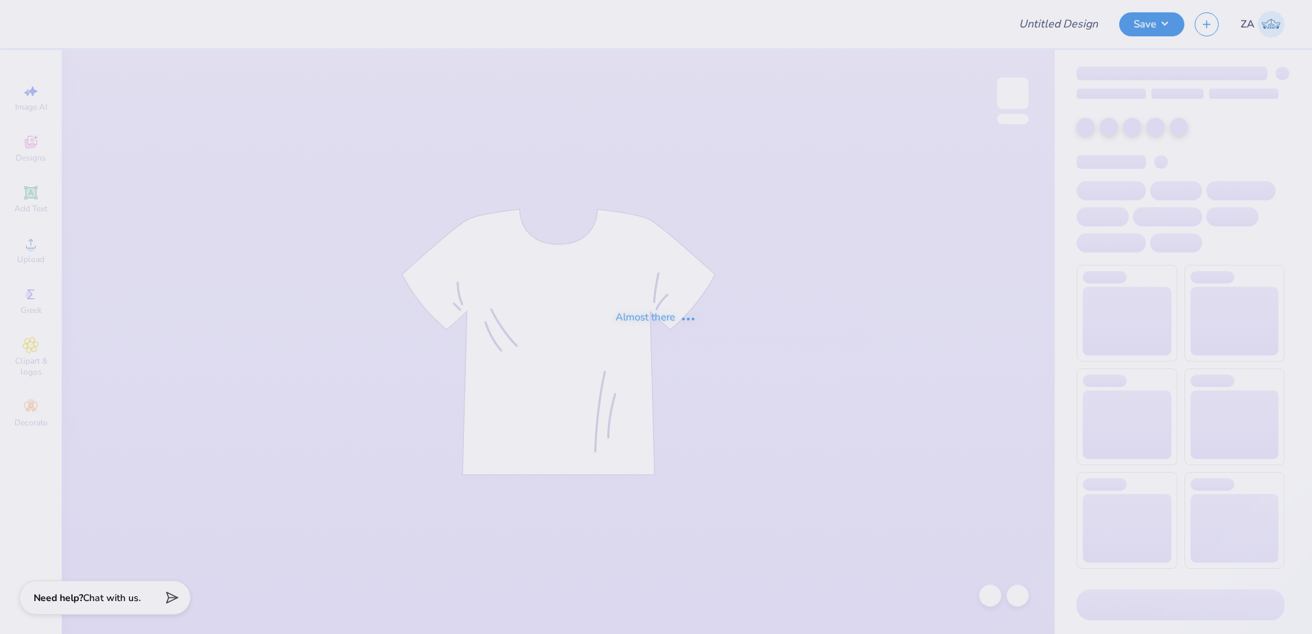
type input "Two Steppin 25"
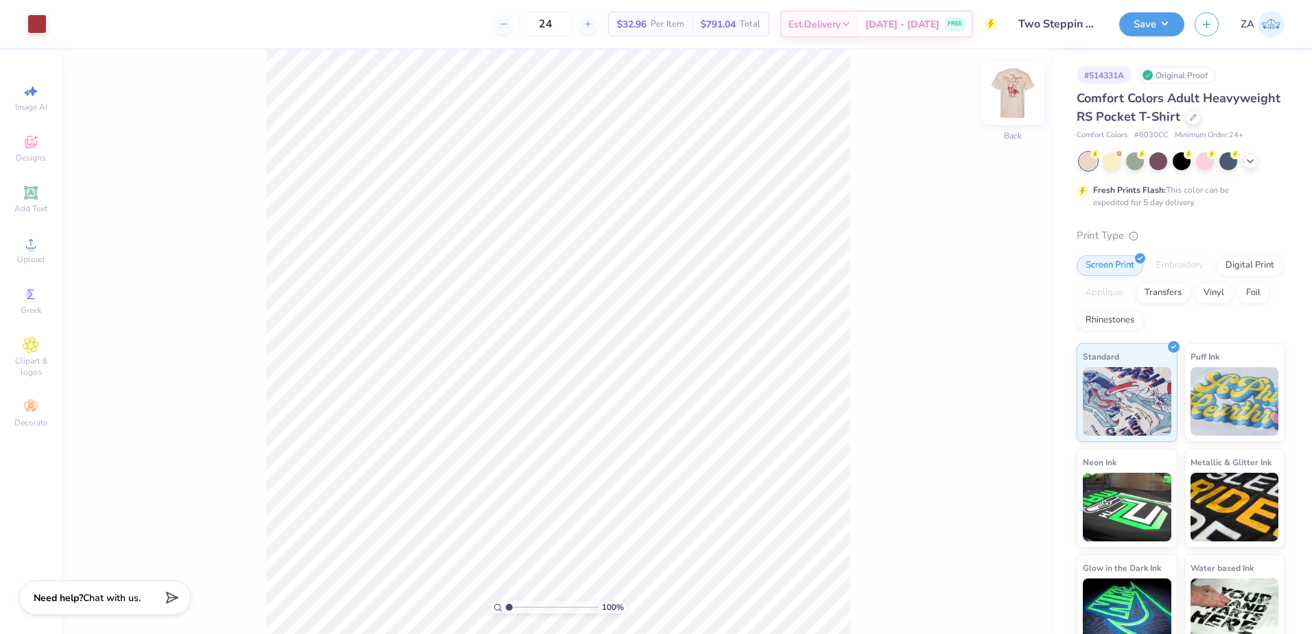
click at [1014, 99] on img at bounding box center [1013, 93] width 55 height 55
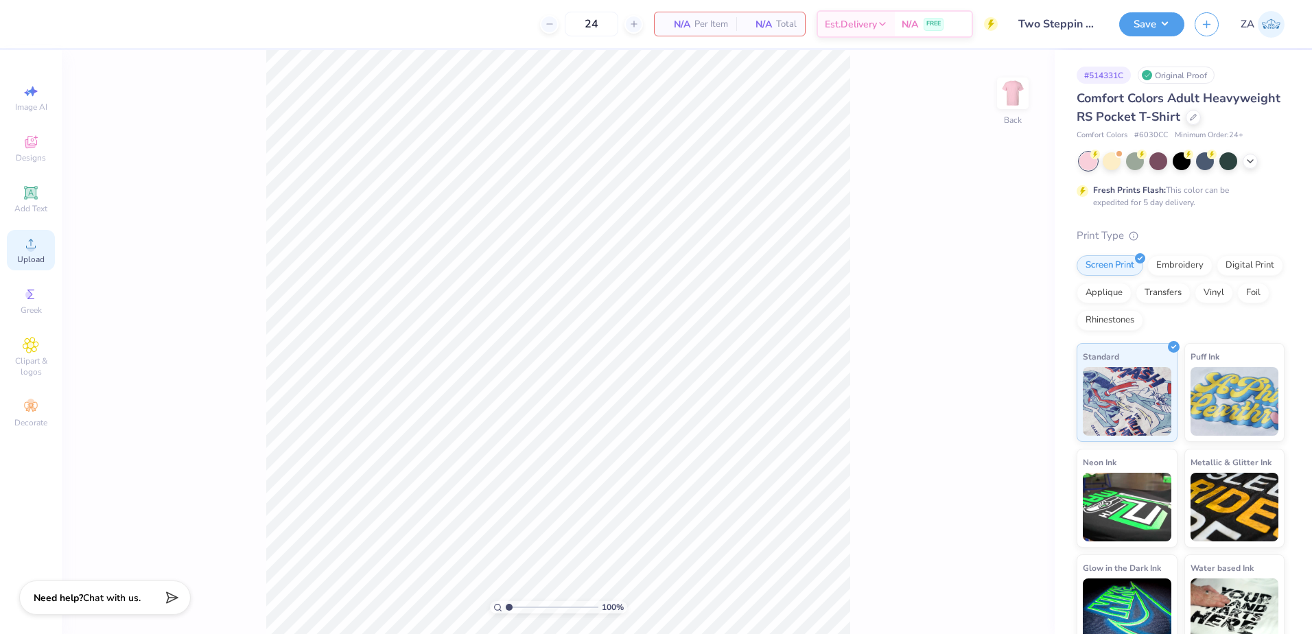
click at [23, 255] on span "Upload" at bounding box center [30, 259] width 27 height 11
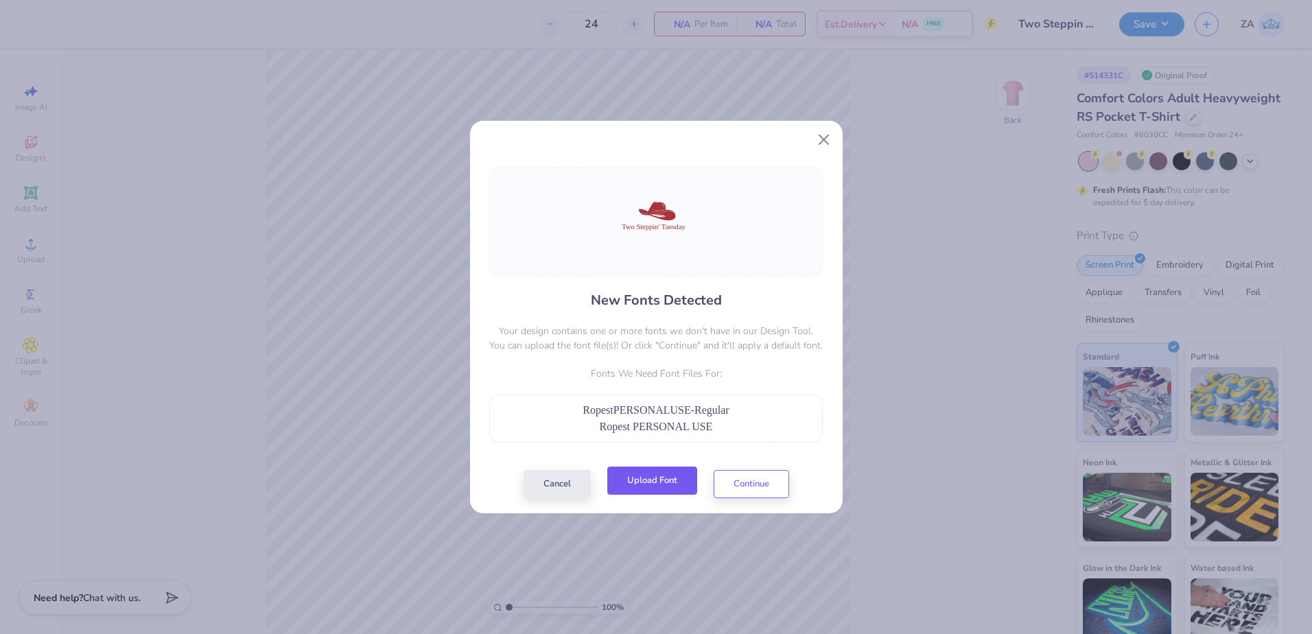
click at [646, 485] on button "Upload Font" at bounding box center [652, 481] width 90 height 28
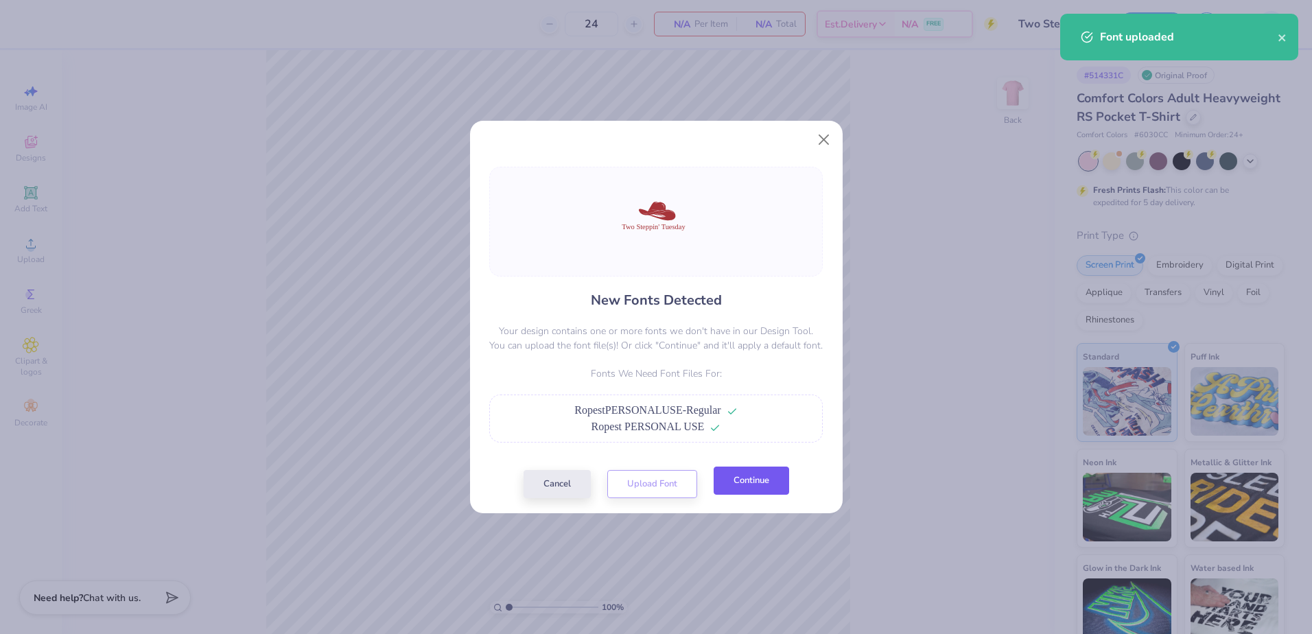
click at [745, 482] on button "Continue" at bounding box center [752, 481] width 76 height 28
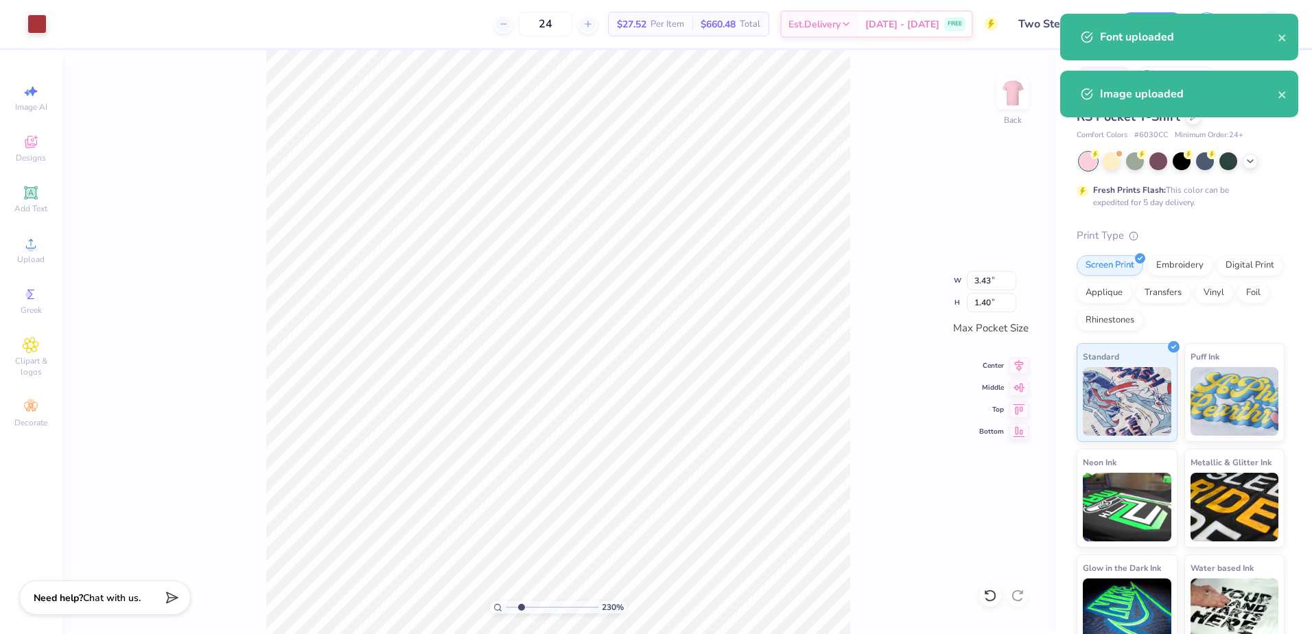
drag, startPoint x: 511, startPoint y: 609, endPoint x: 526, endPoint y: 603, distance: 16.1
type input "2.45"
click at [522, 607] on input "range" at bounding box center [552, 607] width 93 height 12
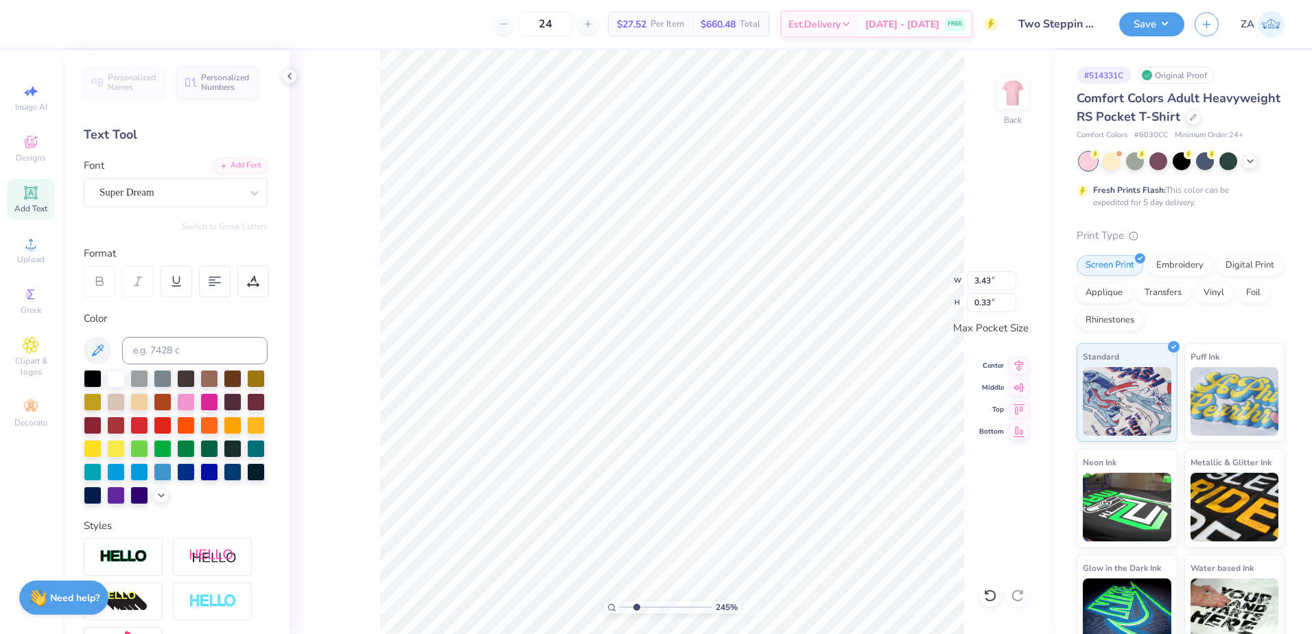
click at [187, 187] on div "Super Dream" at bounding box center [170, 192] width 144 height 21
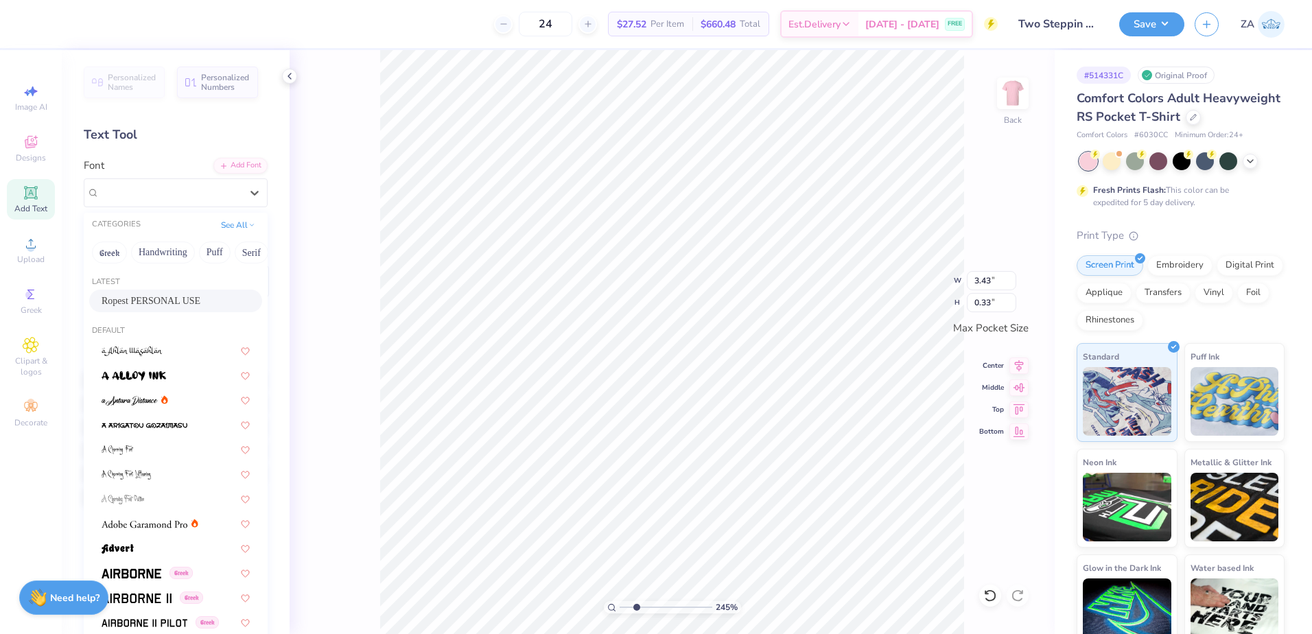
click at [172, 299] on span "Ropest PERSONAL USE" at bounding box center [151, 301] width 99 height 14
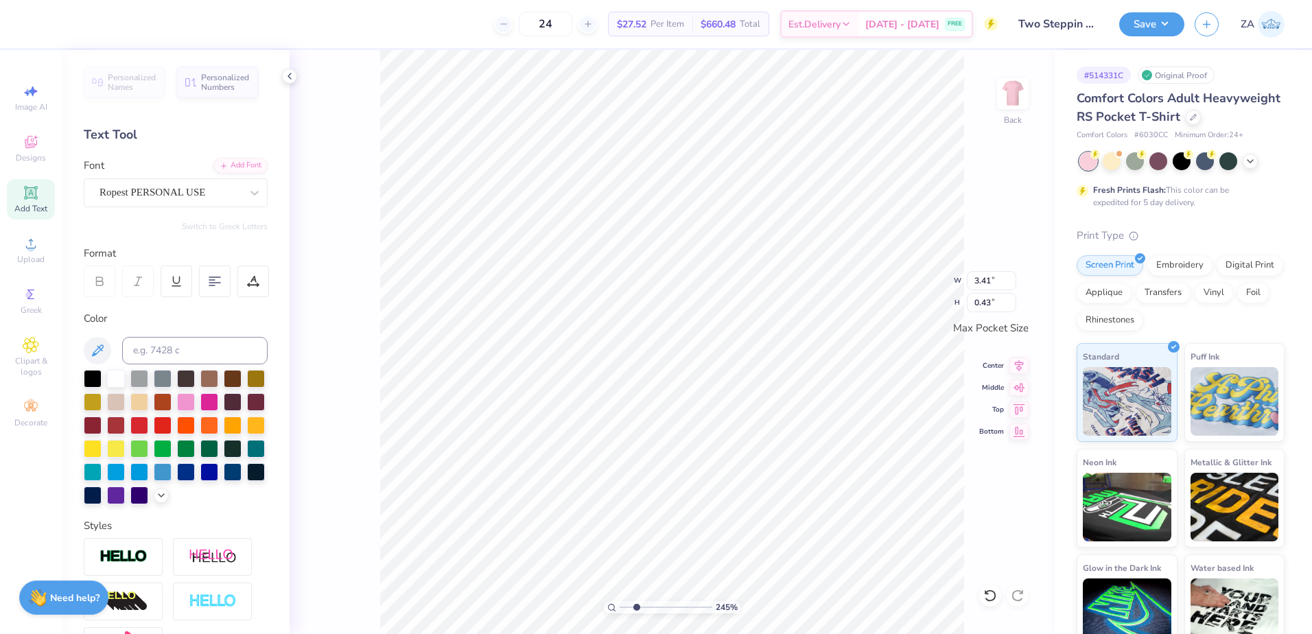
type input "3.41"
type input "0.43"
type input "1.78"
type input "0.91"
click at [936, 286] on div "245 % Back W 1.78 1.78 " H 0.91 0.91 " Max Pocket Size Center Middle Top Bottom" at bounding box center [672, 342] width 765 height 584
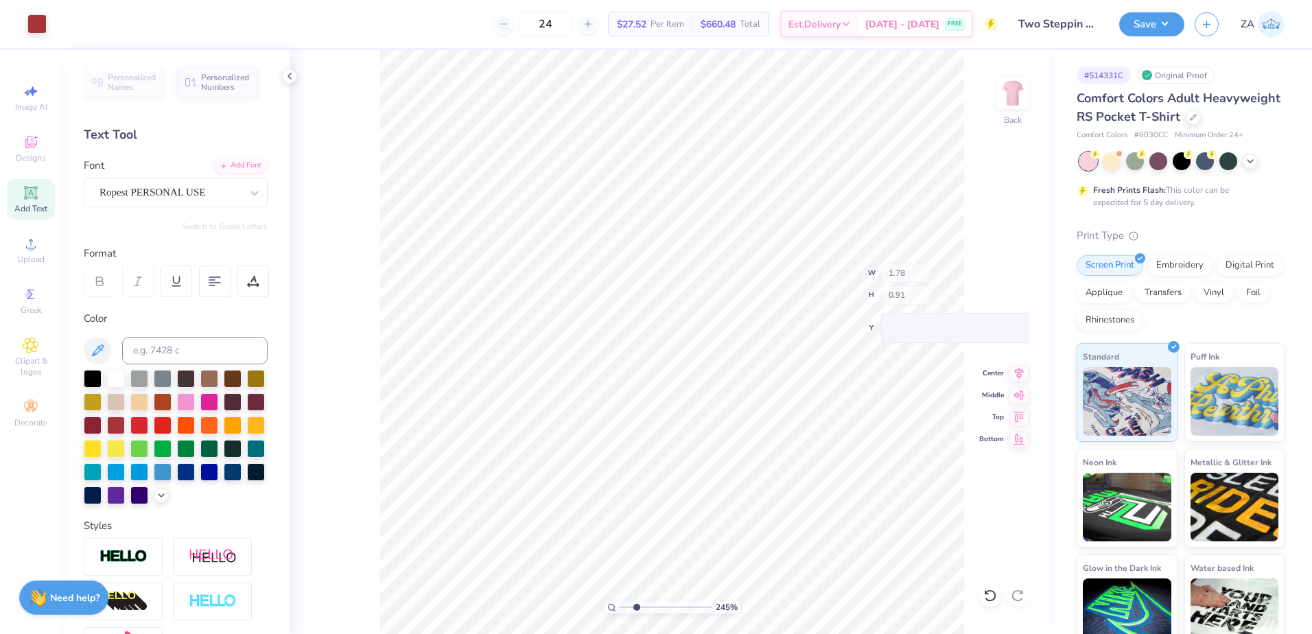
click at [928, 287] on div "W 1.78 H 0.91" at bounding box center [948, 284] width 161 height 41
drag, startPoint x: 995, startPoint y: 281, endPoint x: 973, endPoint y: 277, distance: 22.3
click at [972, 278] on input "3.41" at bounding box center [991, 280] width 49 height 19
type input "3.50"
type input "1.48"
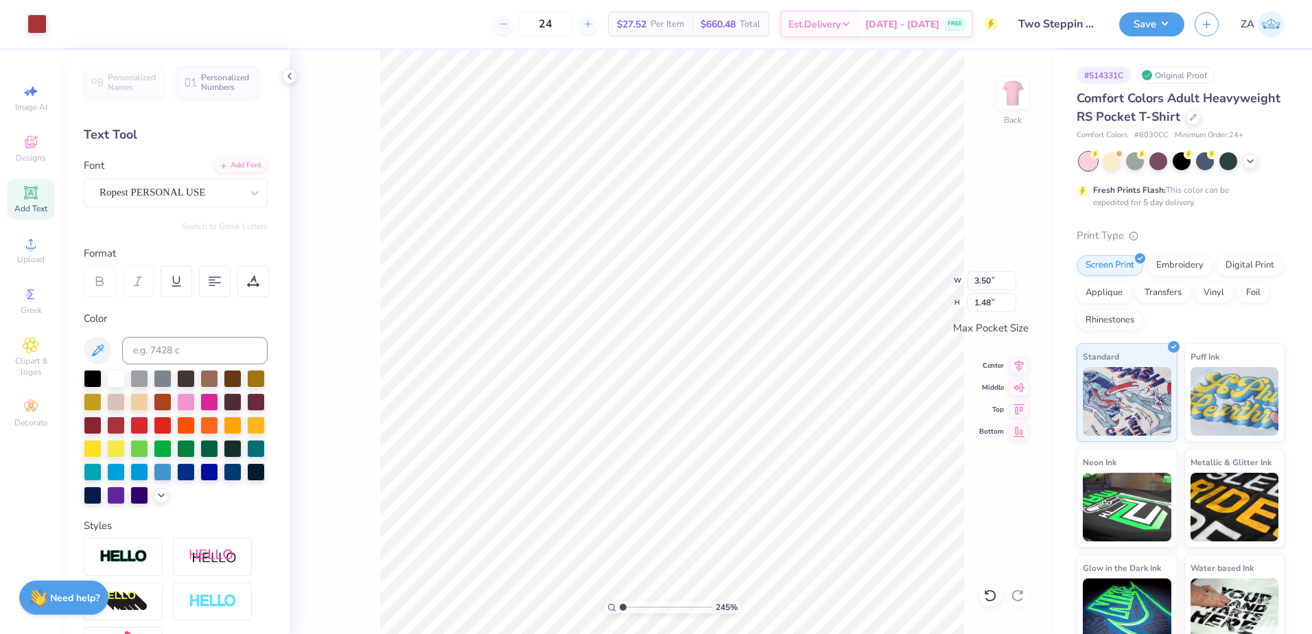
type input "1"
click at [620, 606] on input "range" at bounding box center [666, 607] width 93 height 12
click at [1019, 95] on img at bounding box center [1013, 93] width 55 height 55
click at [30, 246] on circle at bounding box center [31, 248] width 8 height 8
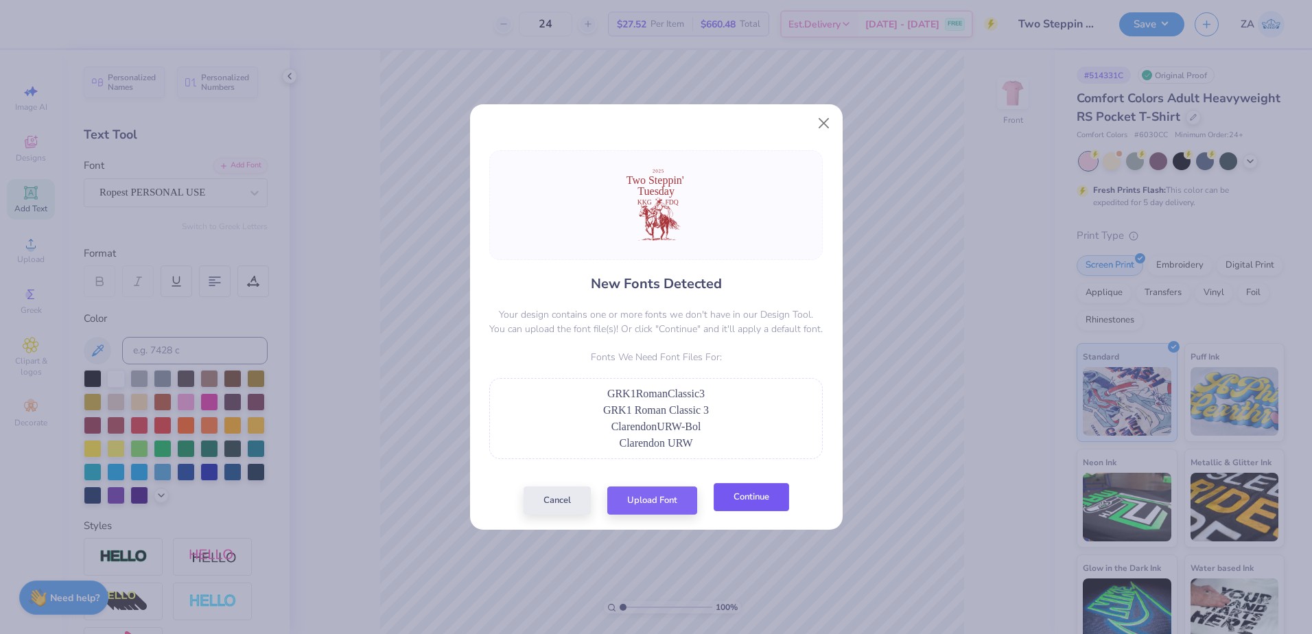
click at [737, 497] on button "Continue" at bounding box center [752, 497] width 76 height 28
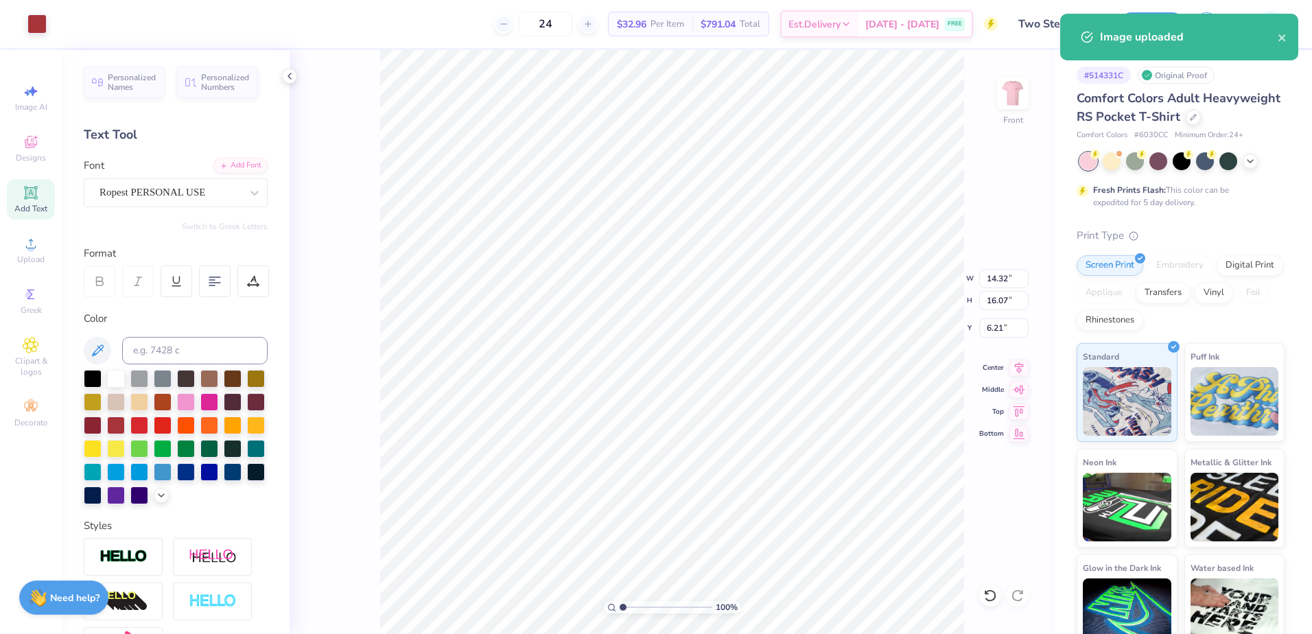
type input "11.17"
type input "12.52"
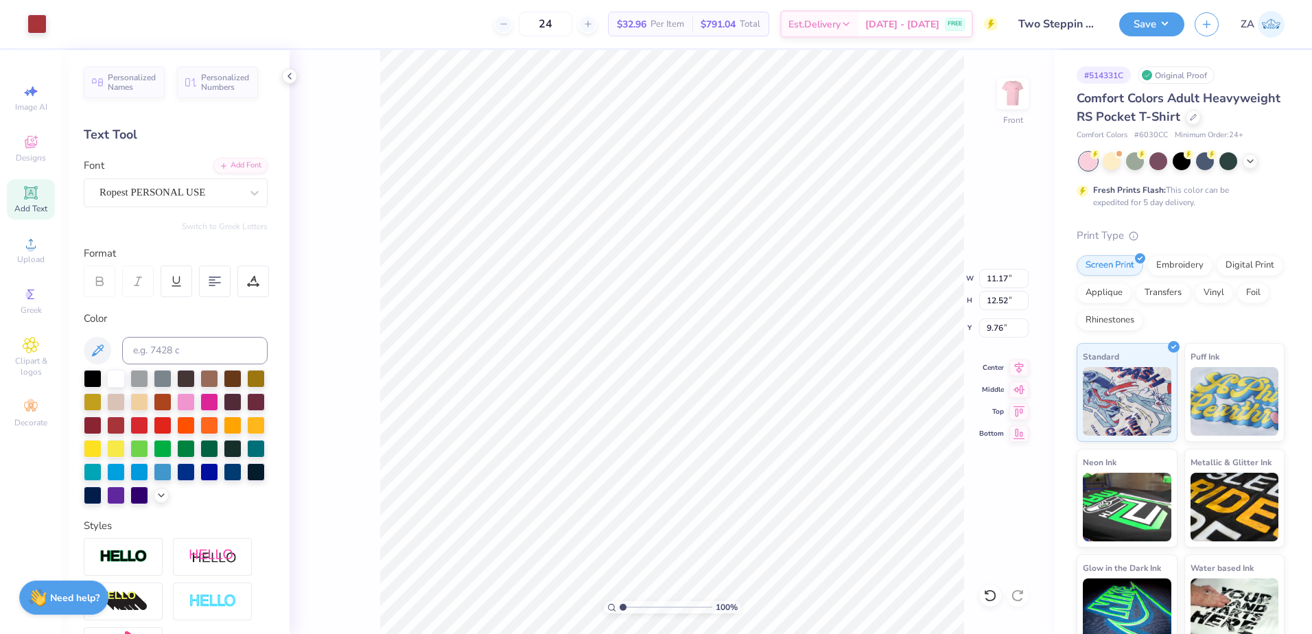
type input "4.86"
click at [174, 198] on div "Super Dream" at bounding box center [170, 192] width 144 height 21
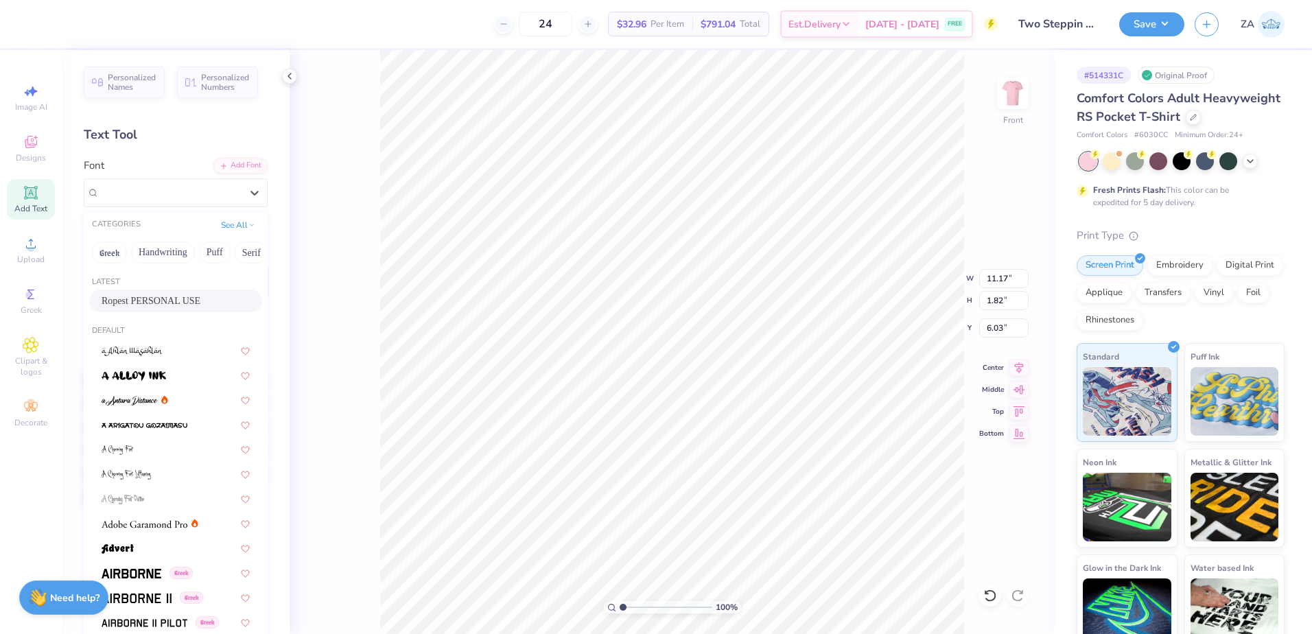
click at [175, 293] on div "Ropest PERSONAL USE" at bounding box center [175, 301] width 173 height 23
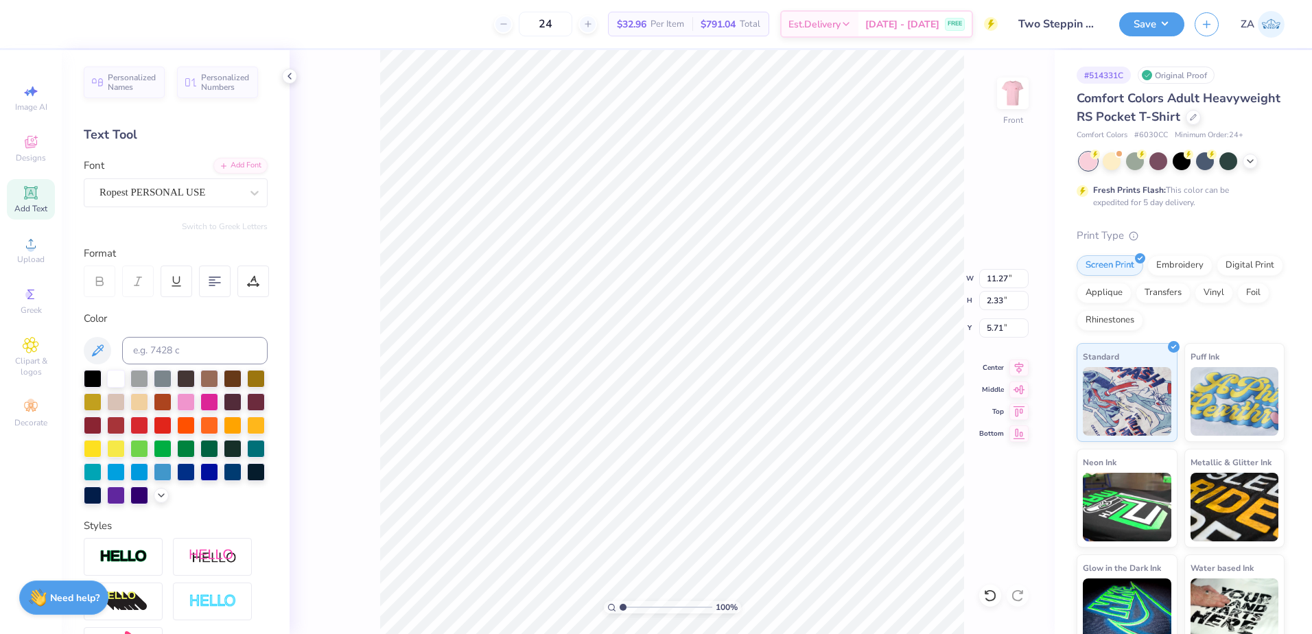
type input "11.27"
type input "2.33"
type input "5.71"
click at [190, 196] on div "Super Dream" at bounding box center [170, 192] width 144 height 21
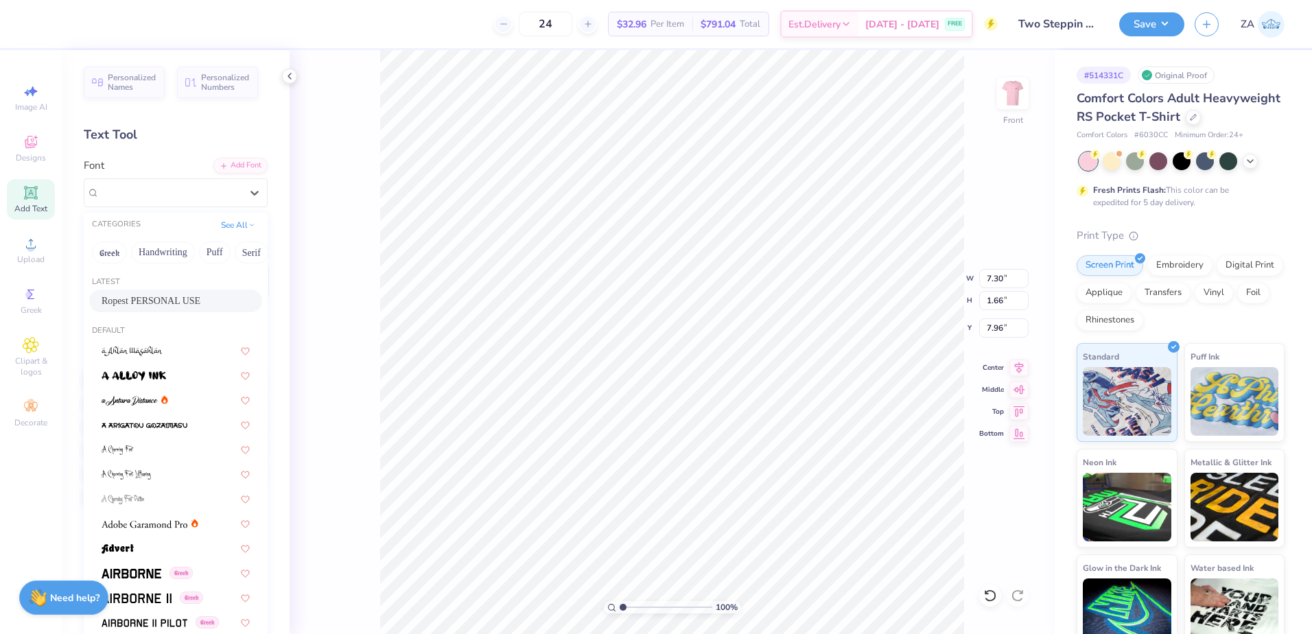
click at [171, 290] on div "Ropest PERSONAL USE" at bounding box center [175, 301] width 173 height 23
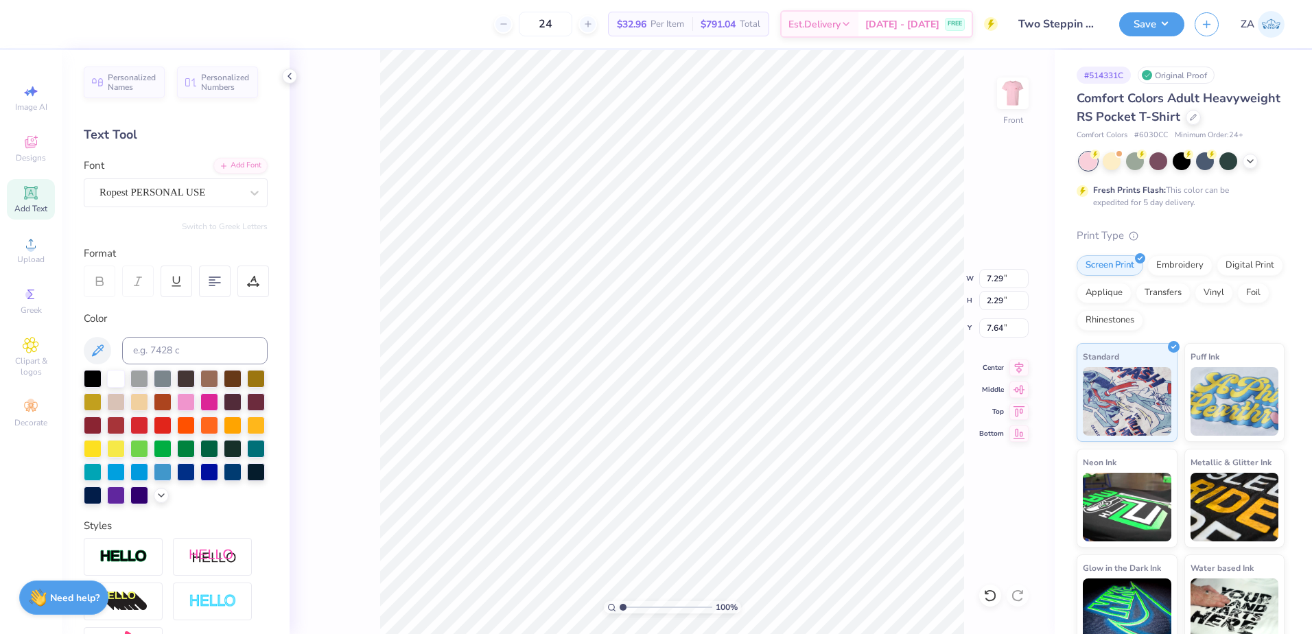
type input "7.29"
type input "2.29"
type input "7.64"
click at [224, 164] on div "Add Font" at bounding box center [240, 164] width 54 height 16
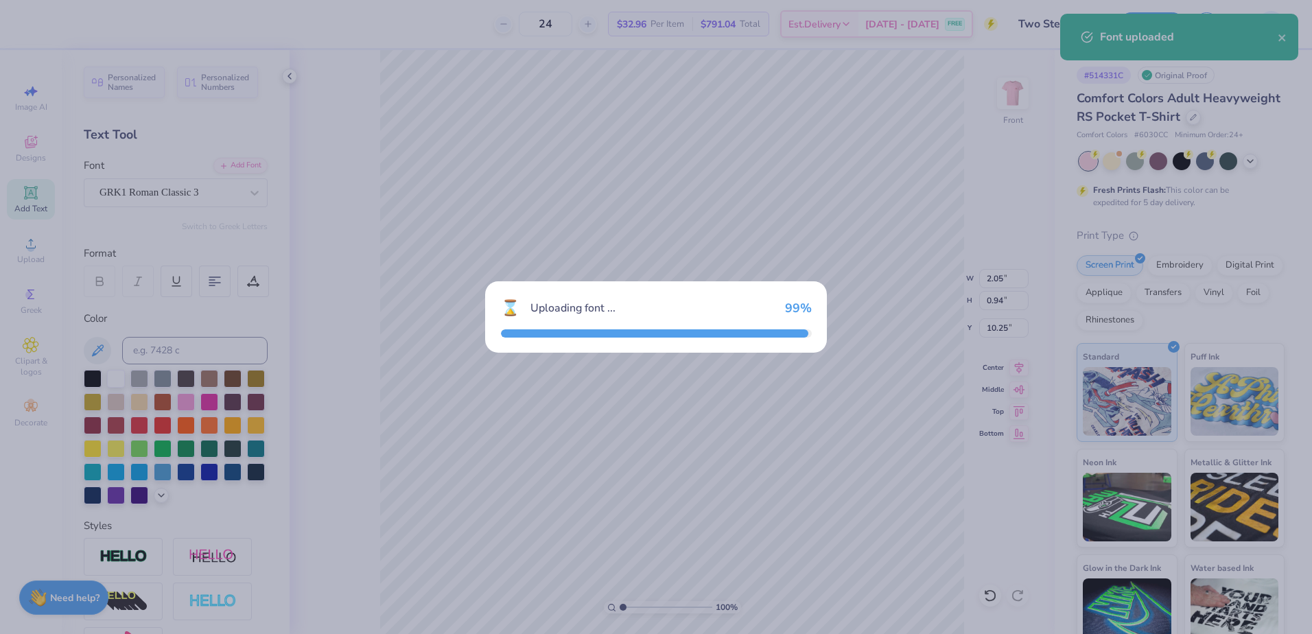
type input "2.70"
type input "0.88"
type input "10.30"
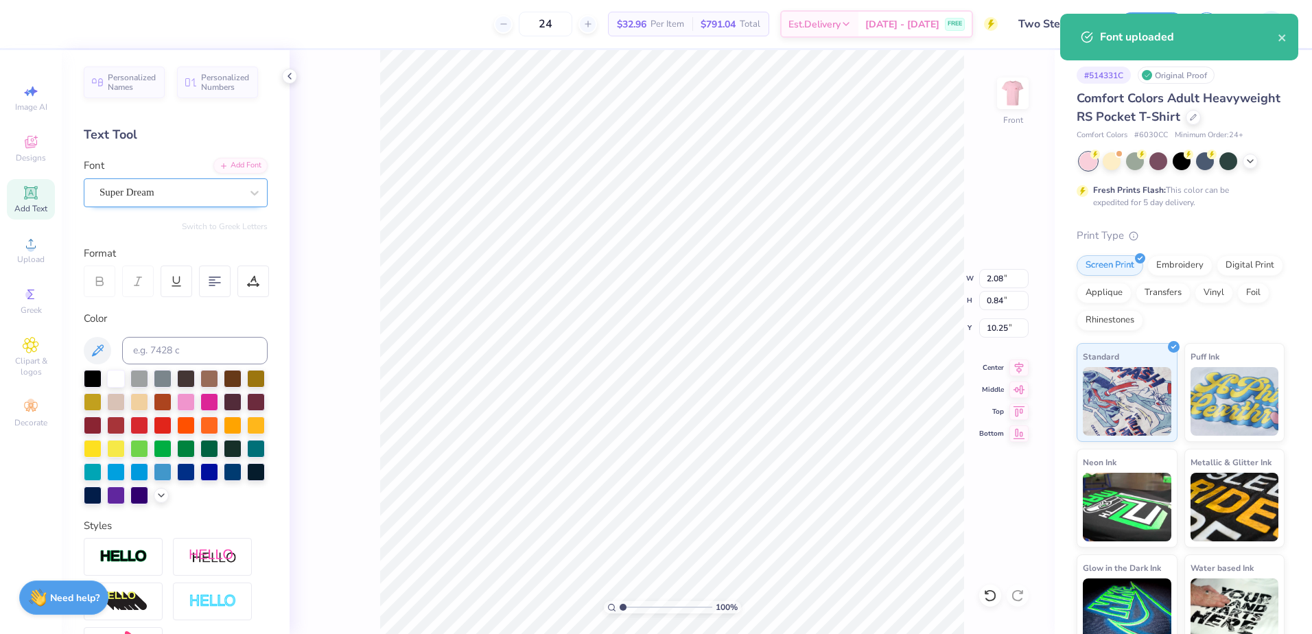
click at [214, 201] on div at bounding box center [170, 192] width 141 height 19
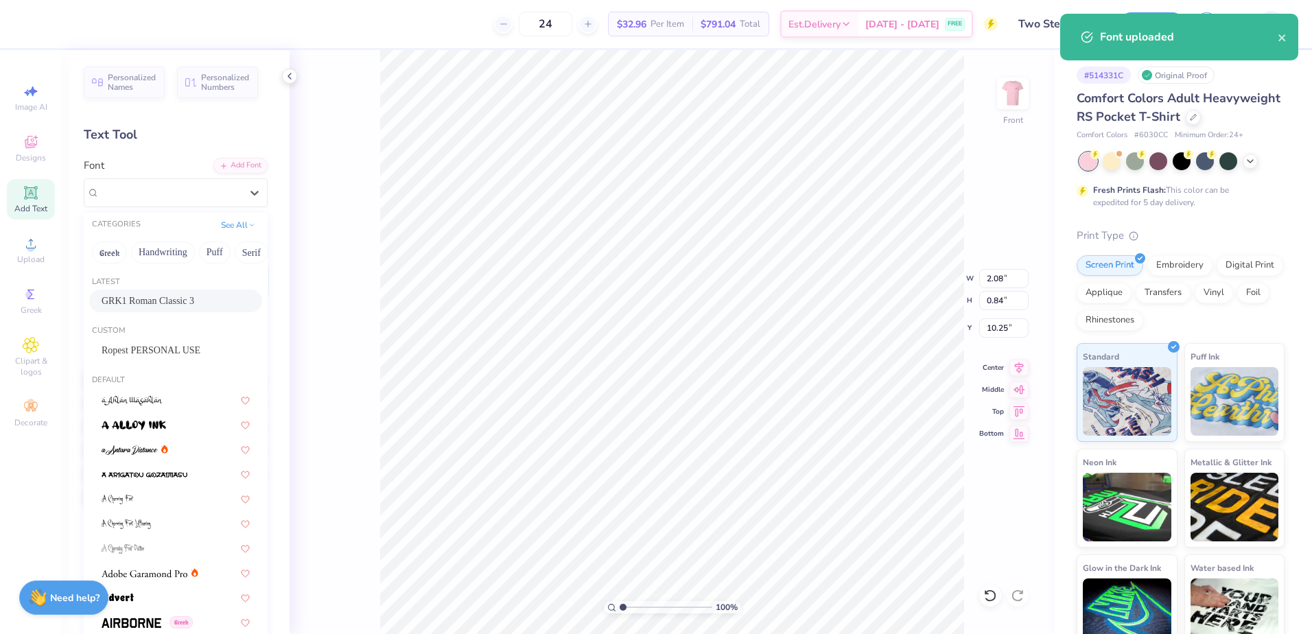
click at [166, 303] on span "GRK1 Roman Classic 3" at bounding box center [148, 301] width 93 height 14
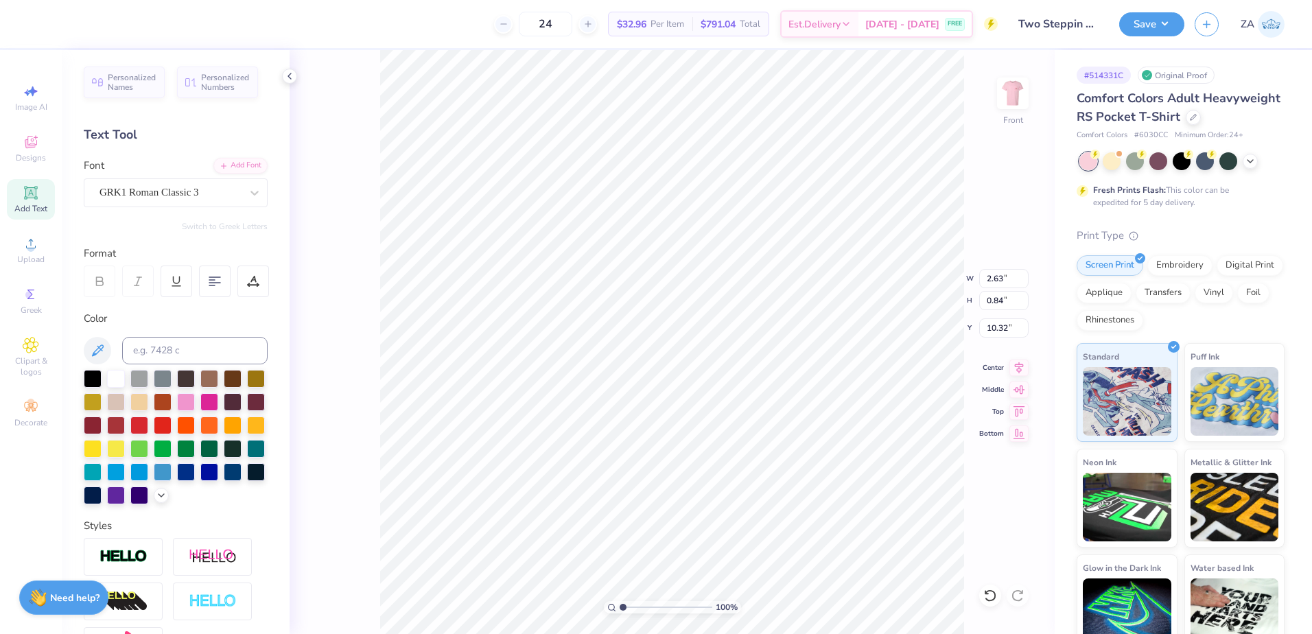
type input "2.63"
type input "10.32"
type input "9.92"
drag, startPoint x: 625, startPoint y: 607, endPoint x: 638, endPoint y: 606, distance: 13.1
type input "2.6"
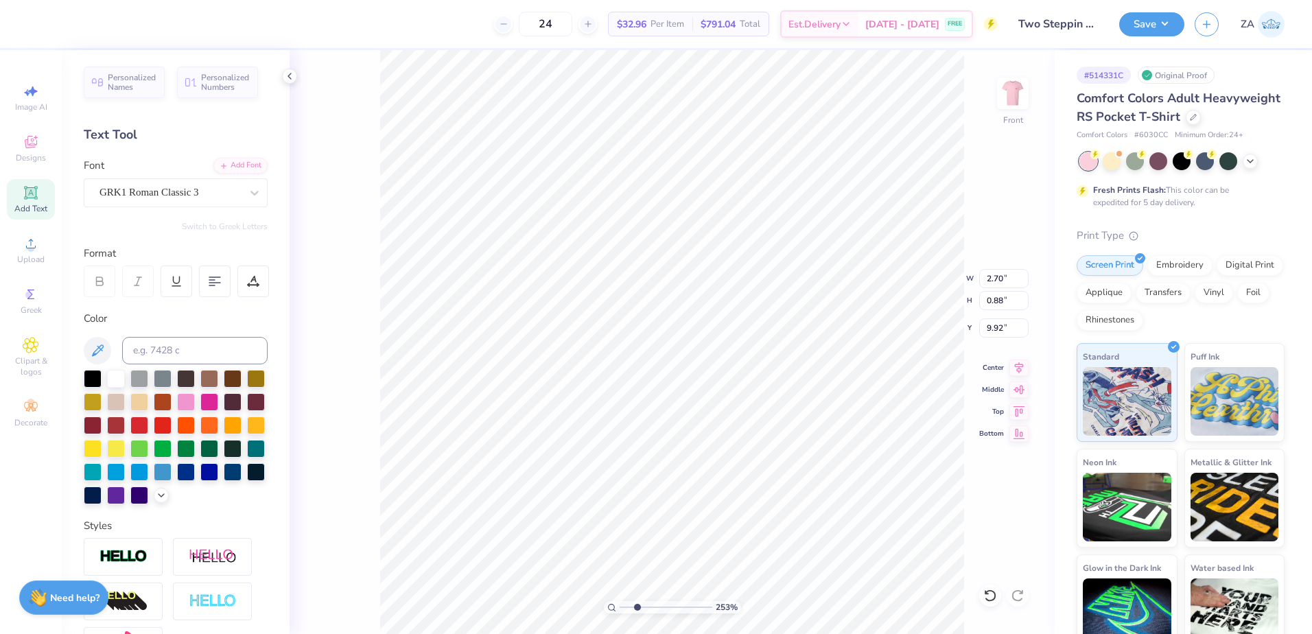
click at [638, 606] on input "range" at bounding box center [666, 607] width 93 height 12
type input "2.63"
type input "0.84"
type input "9.85"
type input "7.66"
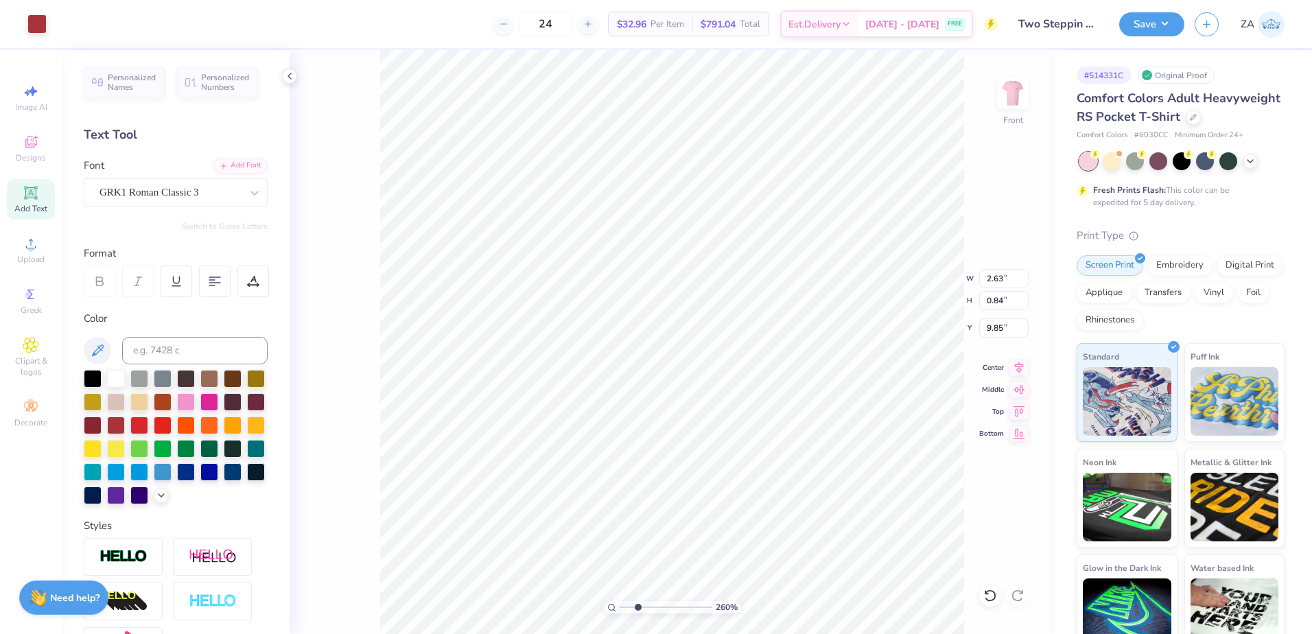
type input "0.96"
type input "1.65"
type input "0.54"
type input "1.63"
click at [629, 607] on input "range" at bounding box center [666, 607] width 93 height 12
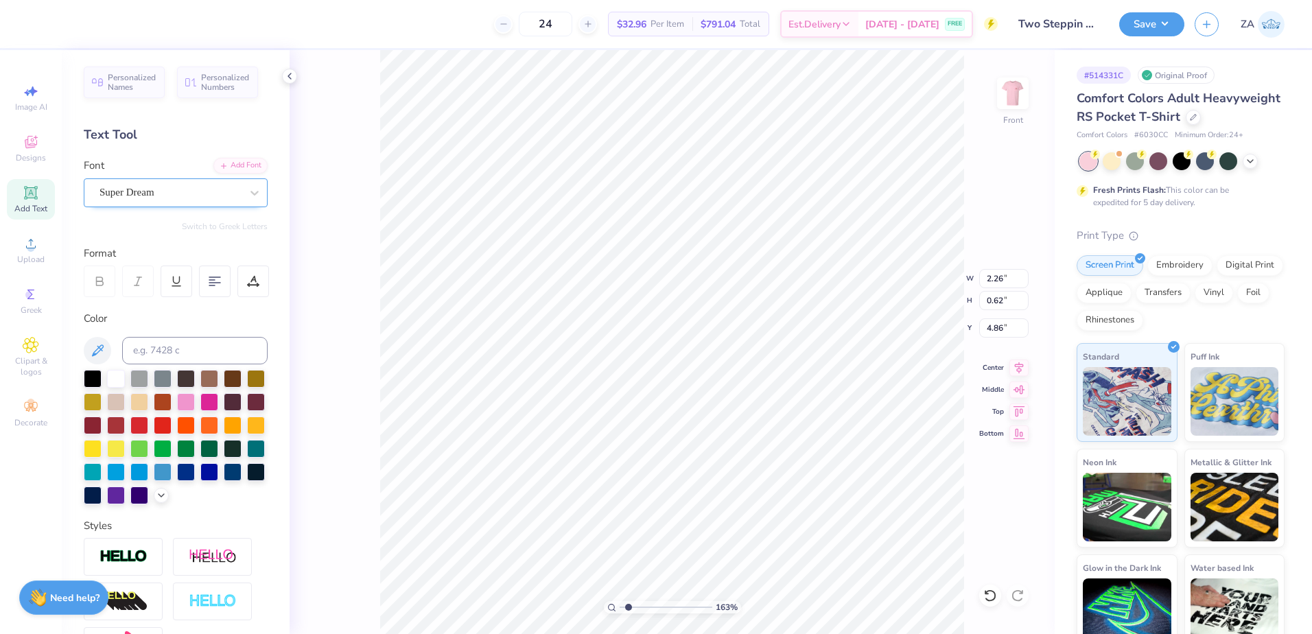
click at [176, 196] on div "Super Dream" at bounding box center [170, 192] width 144 height 21
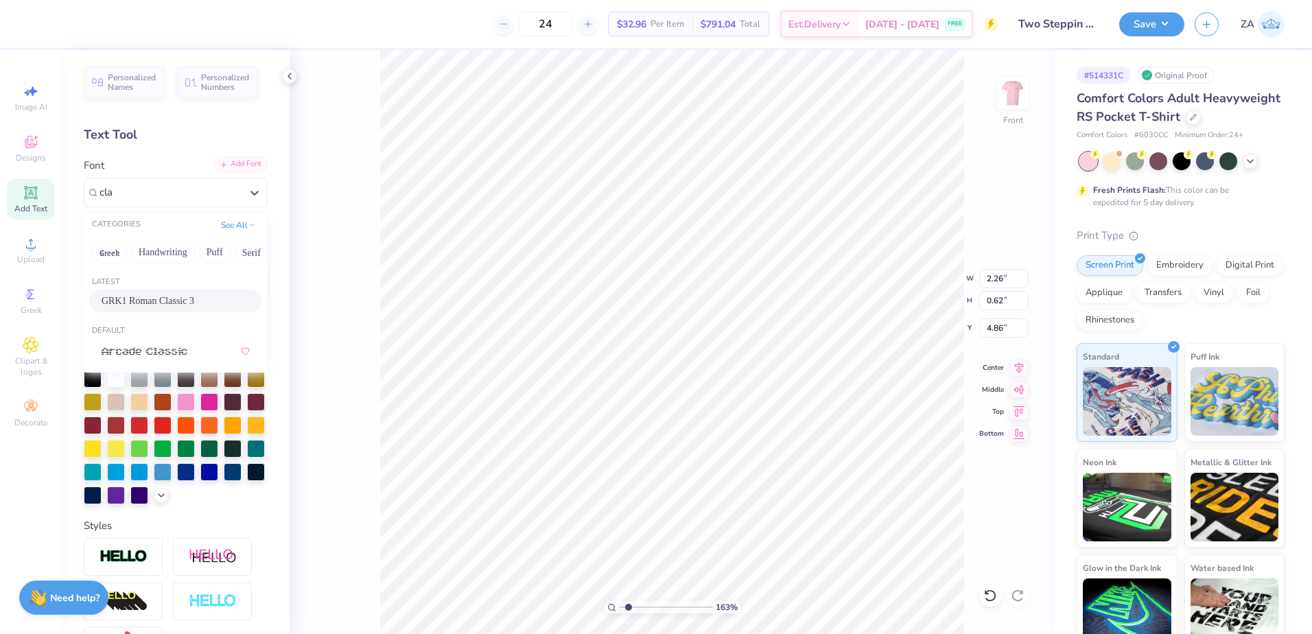
type input "cla"
click at [244, 158] on div "Add Font" at bounding box center [240, 164] width 54 height 16
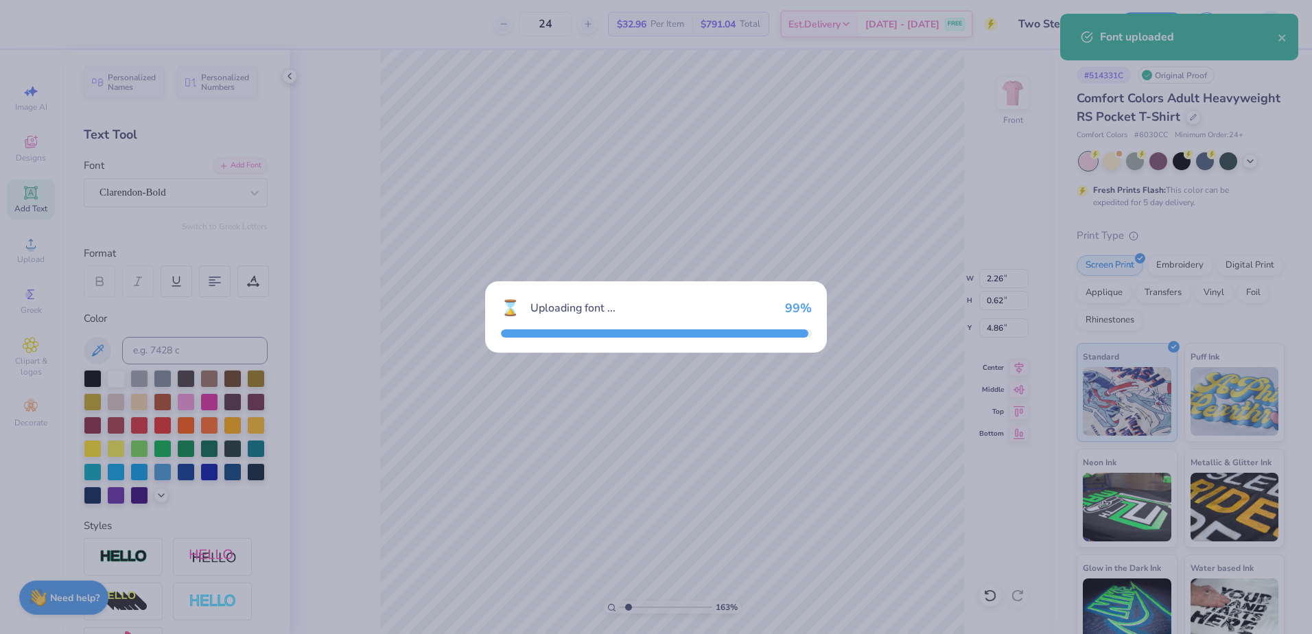
type input "2.58"
type input "0.59"
type input "4.93"
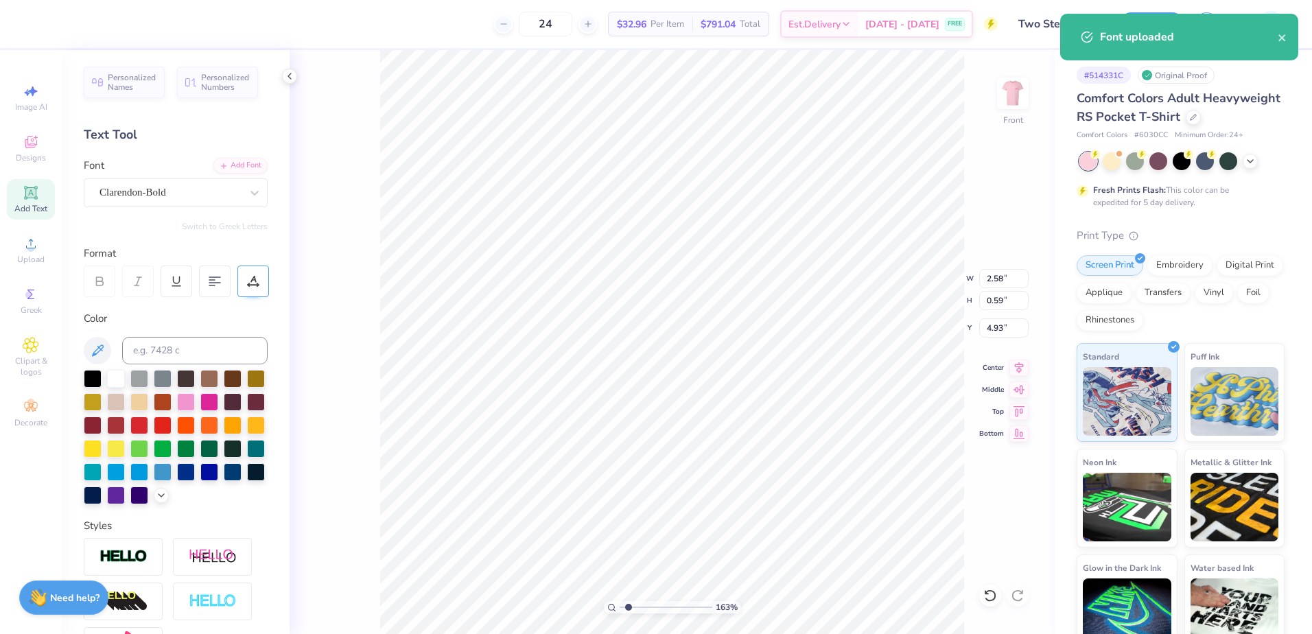
click at [256, 280] on icon at bounding box center [253, 281] width 12 height 12
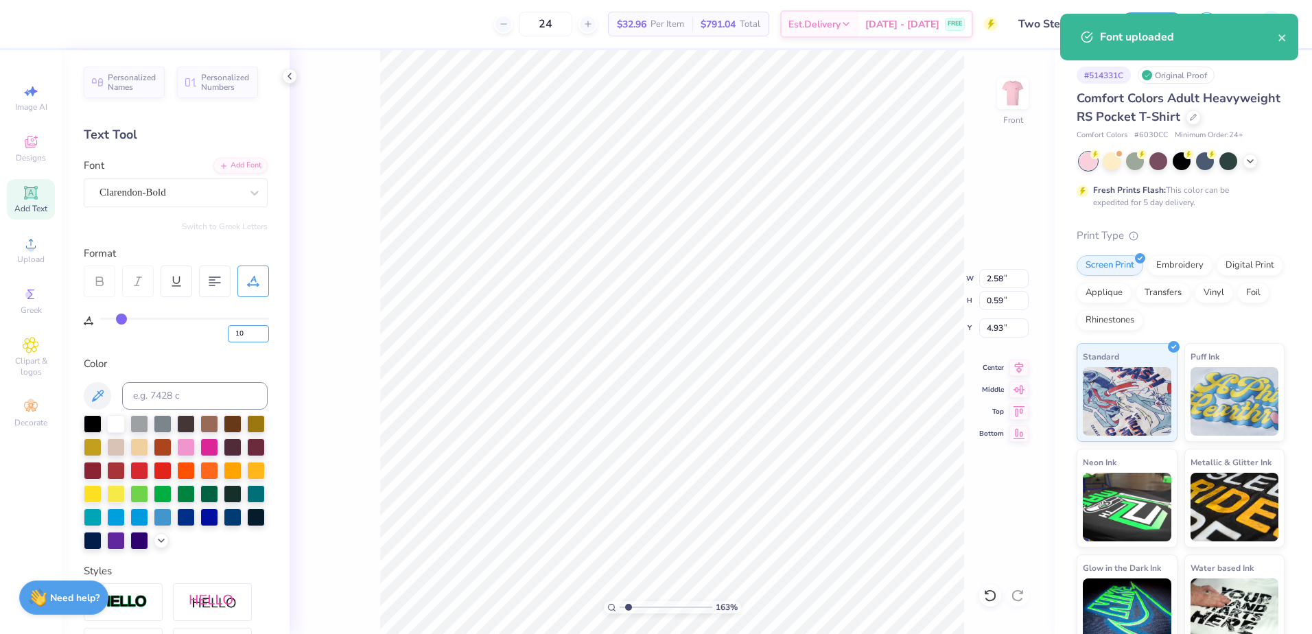
drag, startPoint x: 239, startPoint y: 334, endPoint x: 220, endPoint y: 334, distance: 18.5
click at [220, 334] on div "10" at bounding box center [184, 330] width 169 height 25
type input "50"
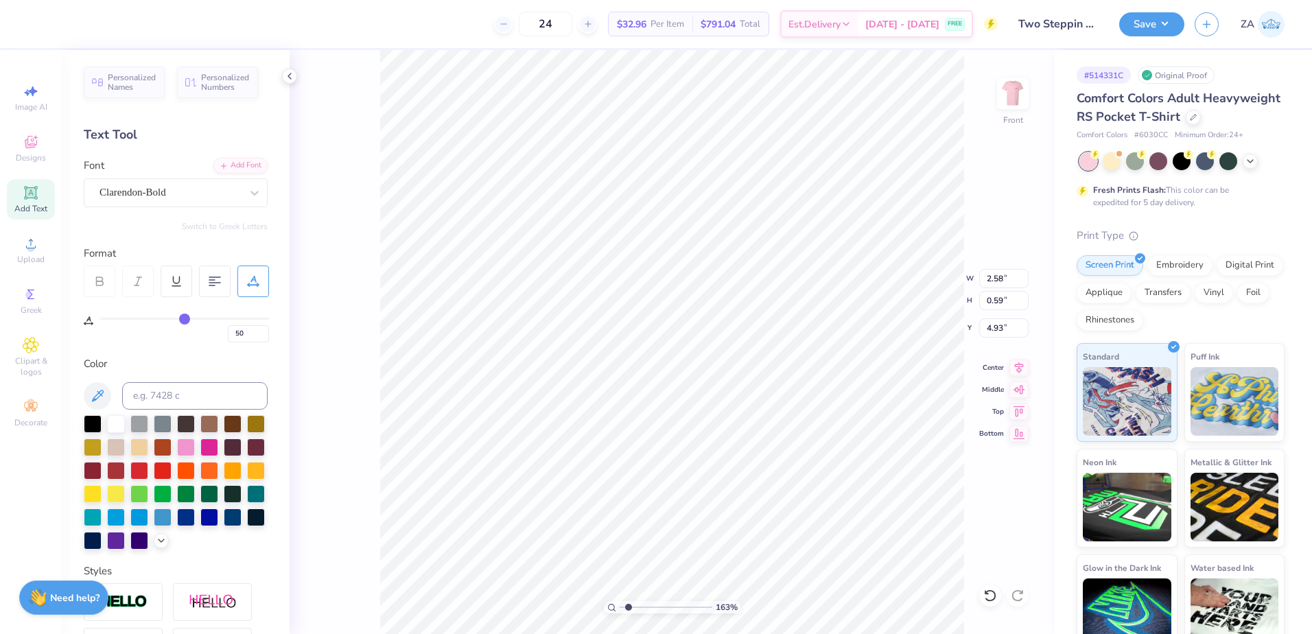
click at [194, 360] on div "Color" at bounding box center [176, 364] width 184 height 16
type input "3.59"
type input "4.91"
drag, startPoint x: 627, startPoint y: 608, endPoint x: 618, endPoint y: 608, distance: 9.6
type input "1"
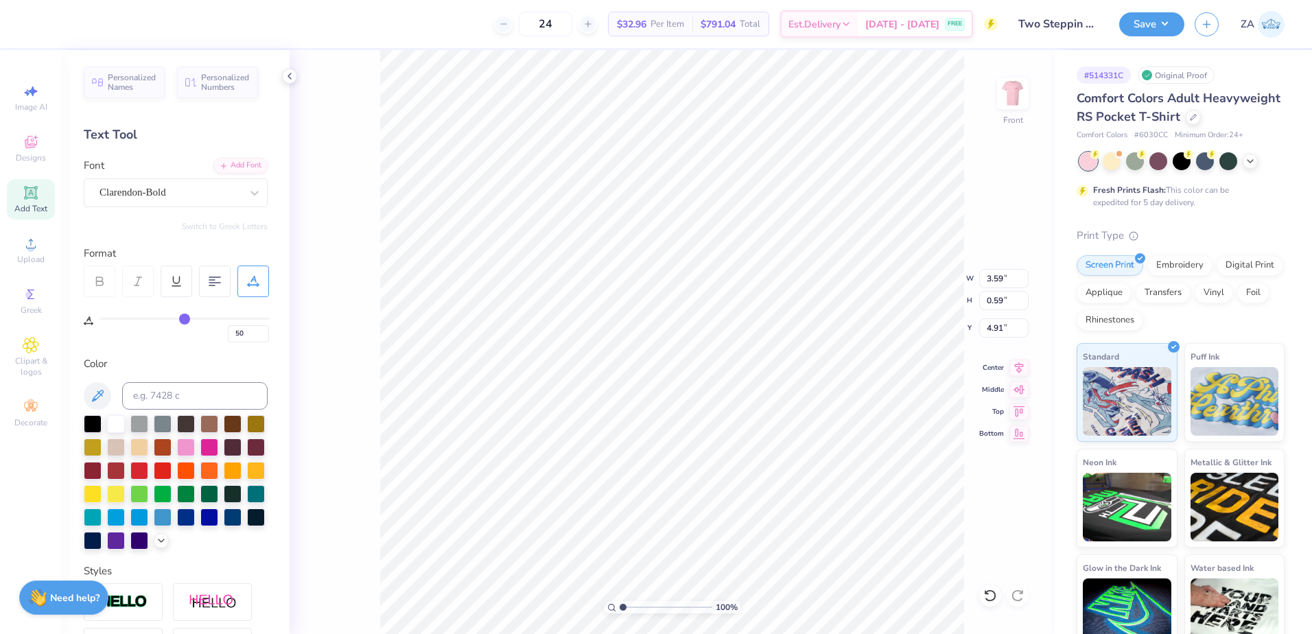
click at [620, 608] on input "range" at bounding box center [666, 607] width 93 height 12
drag, startPoint x: 990, startPoint y: 281, endPoint x: 1012, endPoint y: 281, distance: 21.3
click at [1012, 281] on input "11.27" at bounding box center [1003, 278] width 49 height 19
type input "12.50"
click at [1005, 327] on input "4.91" at bounding box center [1003, 327] width 49 height 19
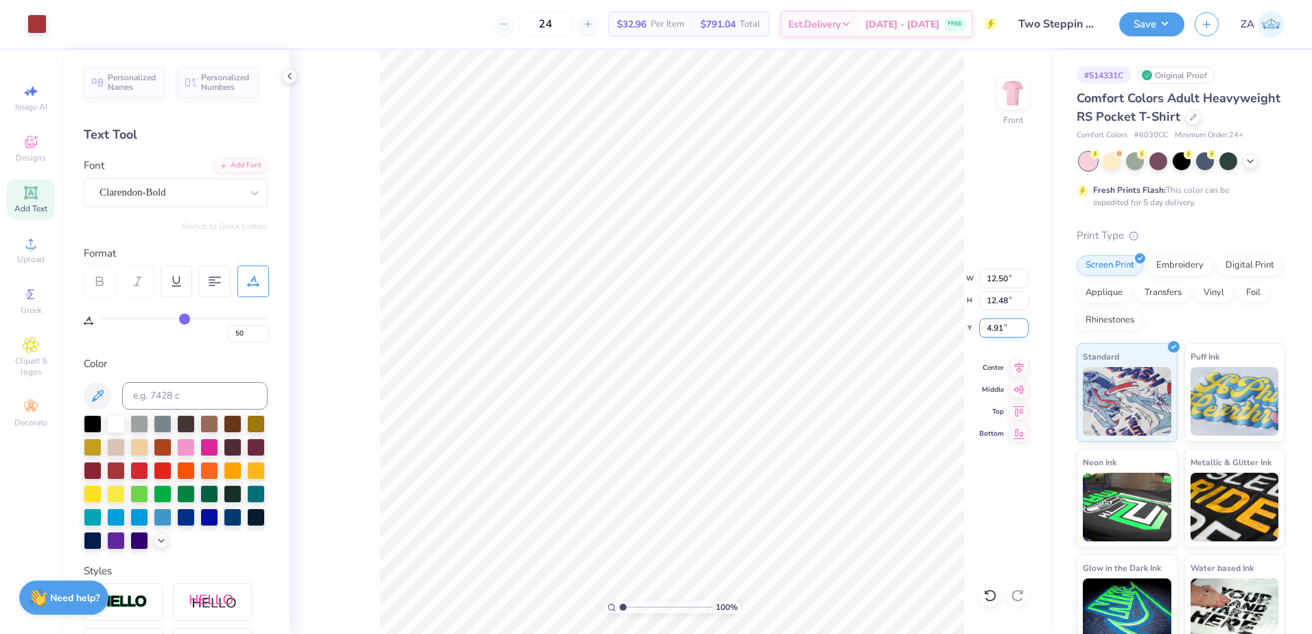
click at [1009, 329] on input "4.91" at bounding box center [1003, 327] width 49 height 19
type input "13.84"
drag, startPoint x: 1009, startPoint y: 329, endPoint x: 991, endPoint y: 329, distance: 17.8
click at [991, 329] on input "4.23" at bounding box center [1003, 327] width 49 height 19
type input "4"
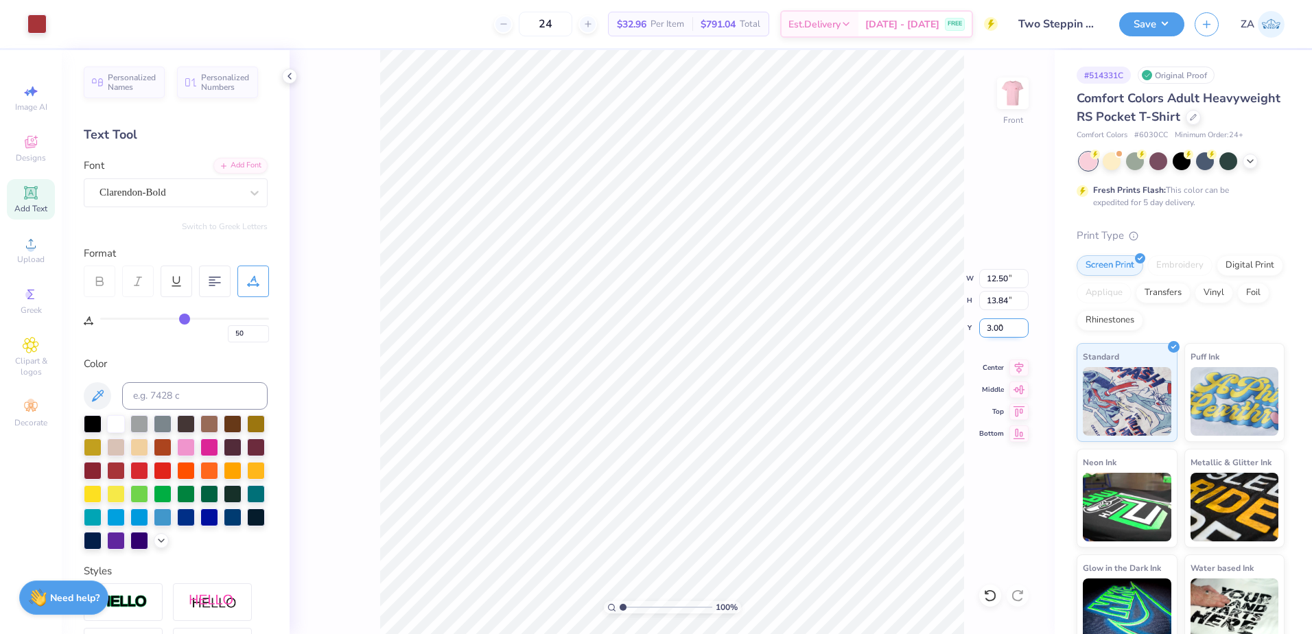
type input "3.00"
click at [987, 104] on div "100 % Front" at bounding box center [672, 342] width 765 height 584
click at [1004, 95] on img at bounding box center [1013, 93] width 55 height 55
click at [1152, 33] on button "Save" at bounding box center [1152, 22] width 65 height 24
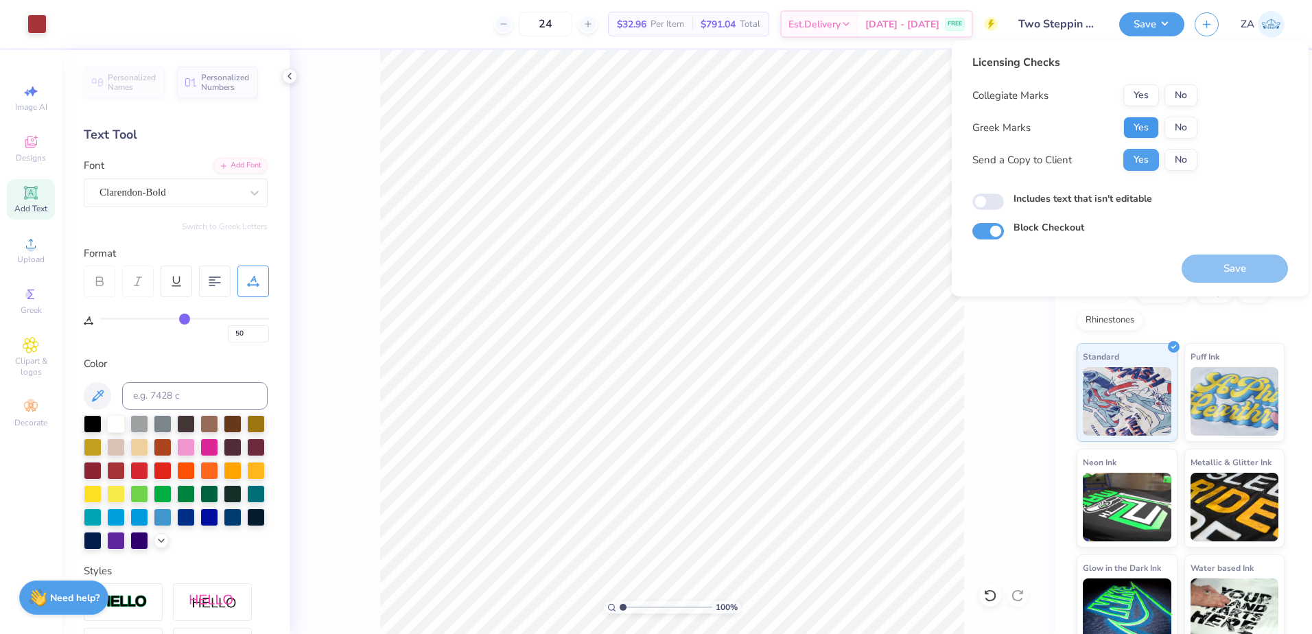
click at [1154, 126] on button "Yes" at bounding box center [1142, 128] width 36 height 22
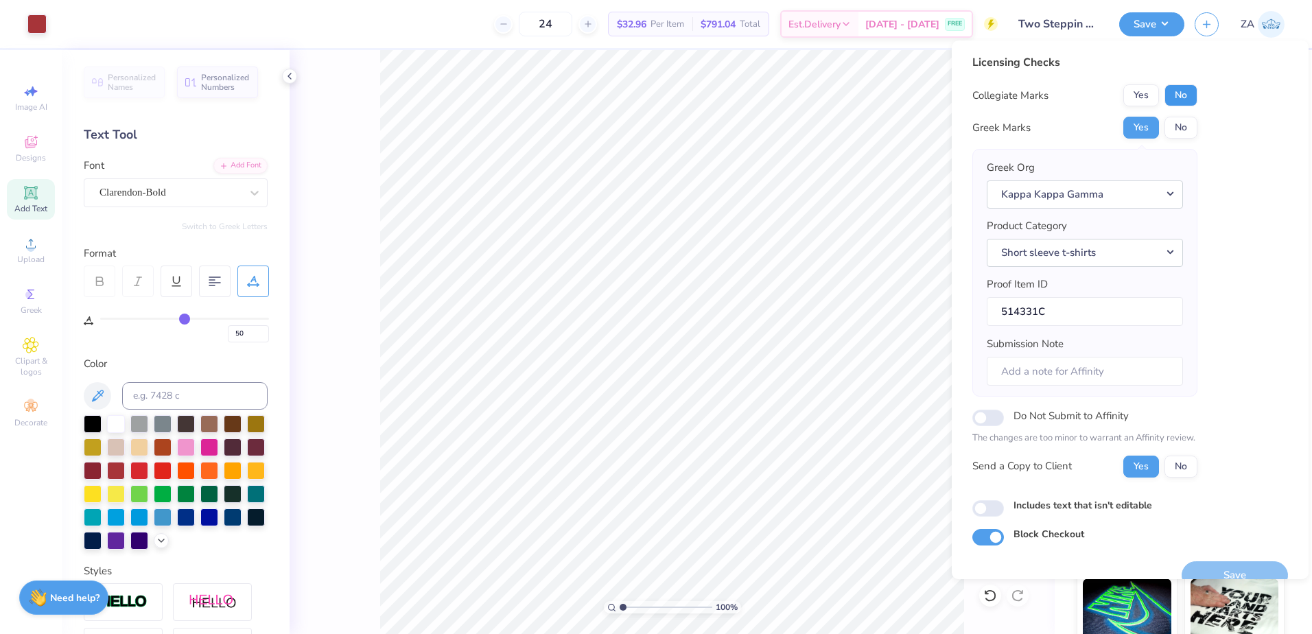
click at [1179, 94] on button "No" at bounding box center [1181, 95] width 33 height 22
click at [1203, 566] on button "Save" at bounding box center [1235, 575] width 106 height 28
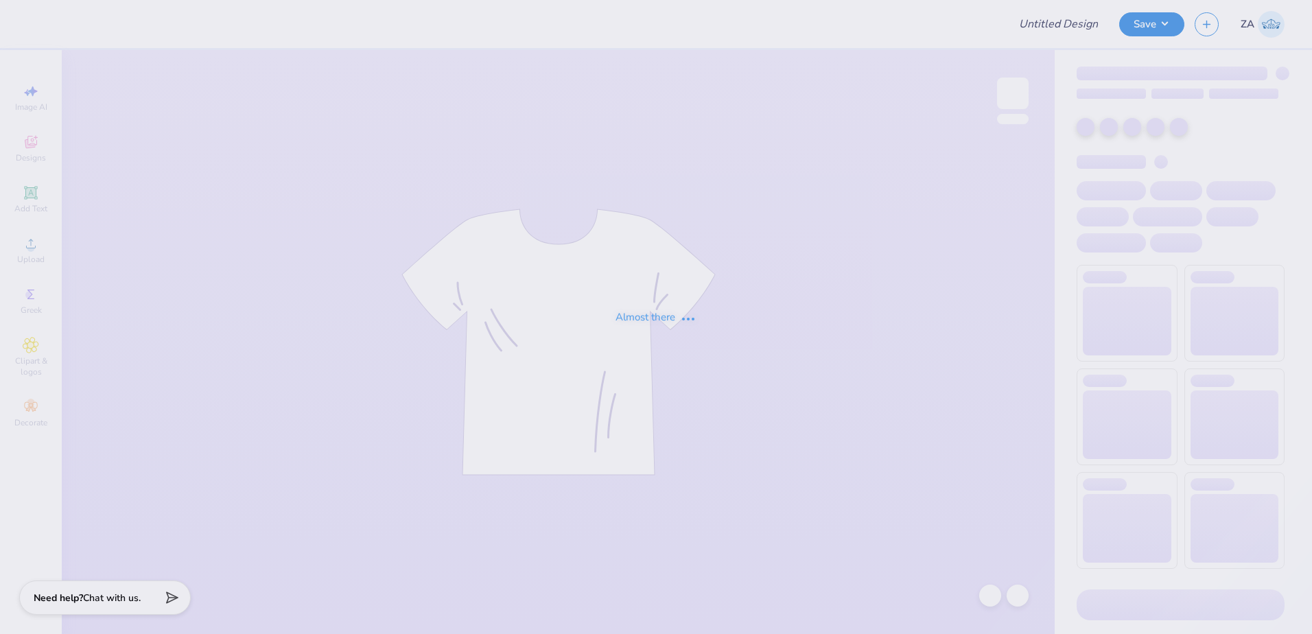
type input "Two Steppin 25"
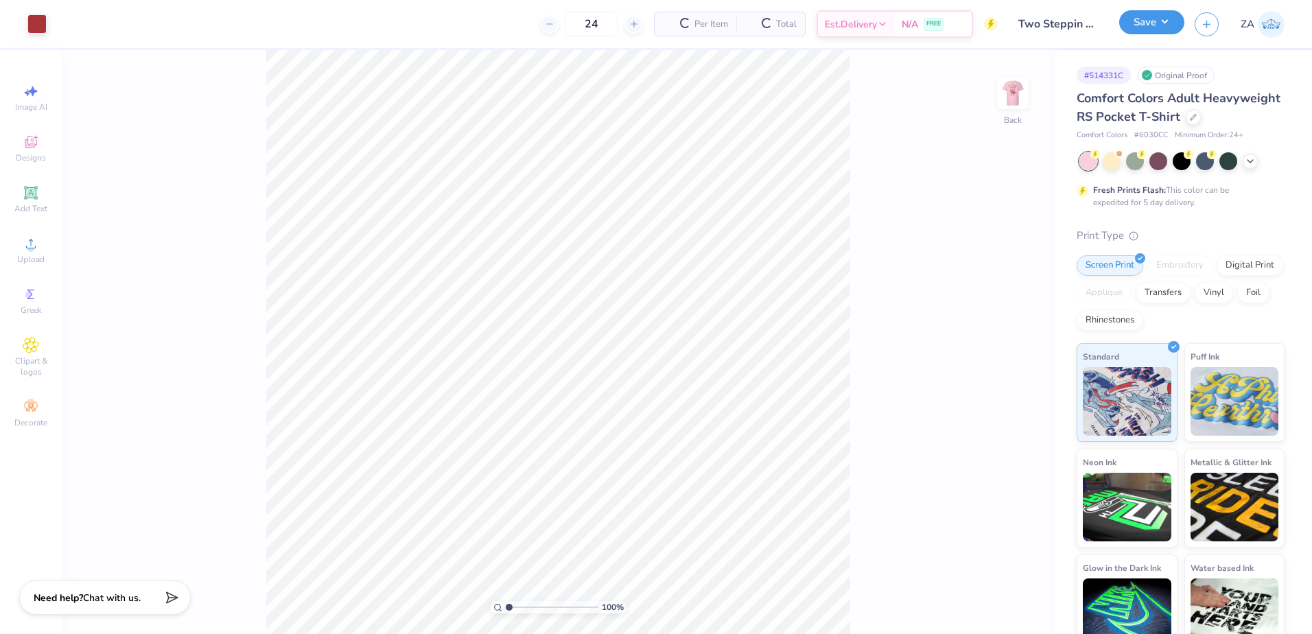
click at [1152, 25] on button "Save" at bounding box center [1152, 22] width 65 height 24
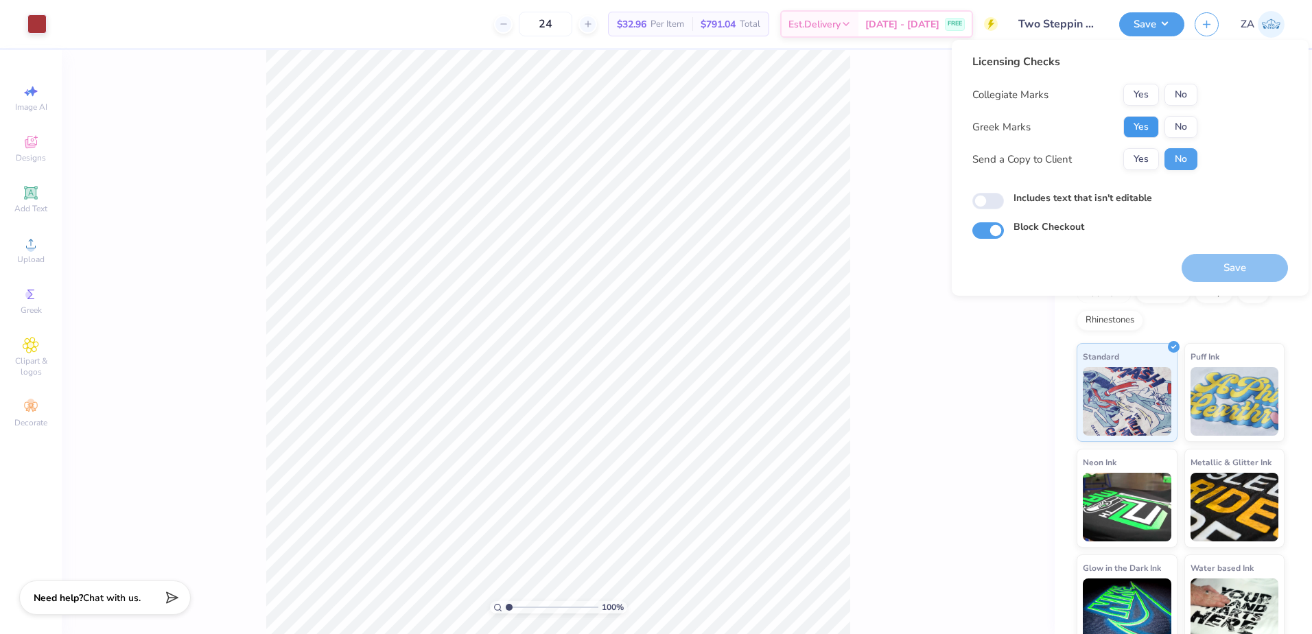
click at [1137, 124] on button "Yes" at bounding box center [1142, 127] width 36 height 22
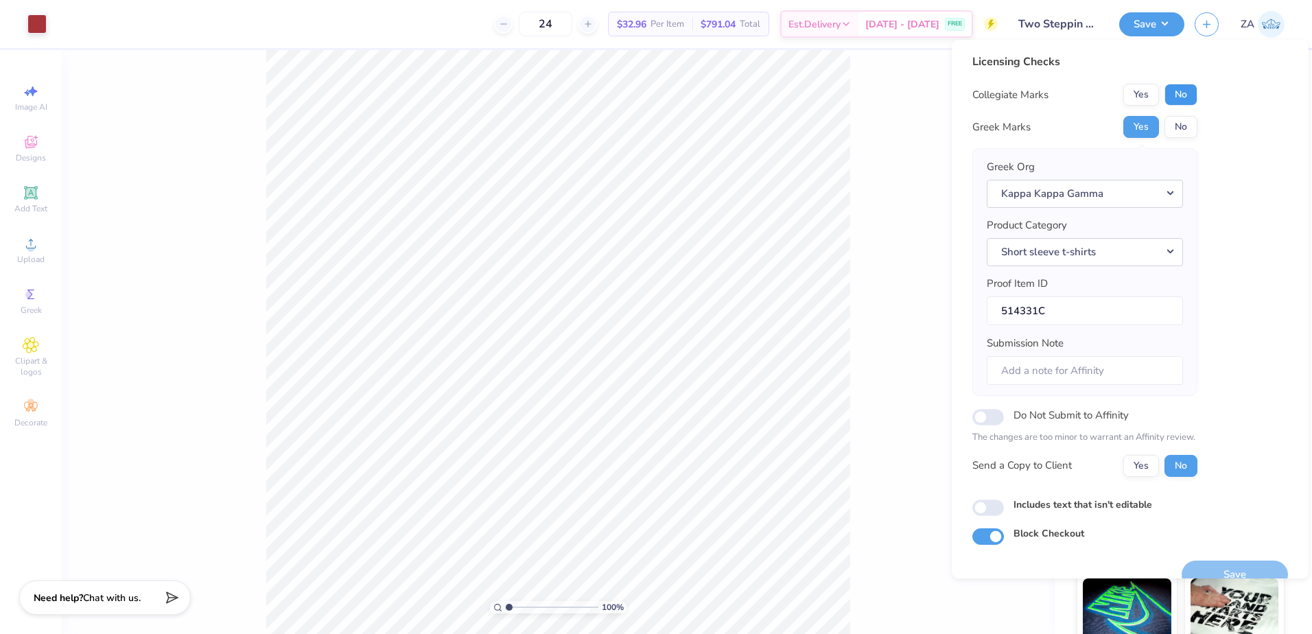
click at [1186, 91] on button "No" at bounding box center [1181, 95] width 33 height 22
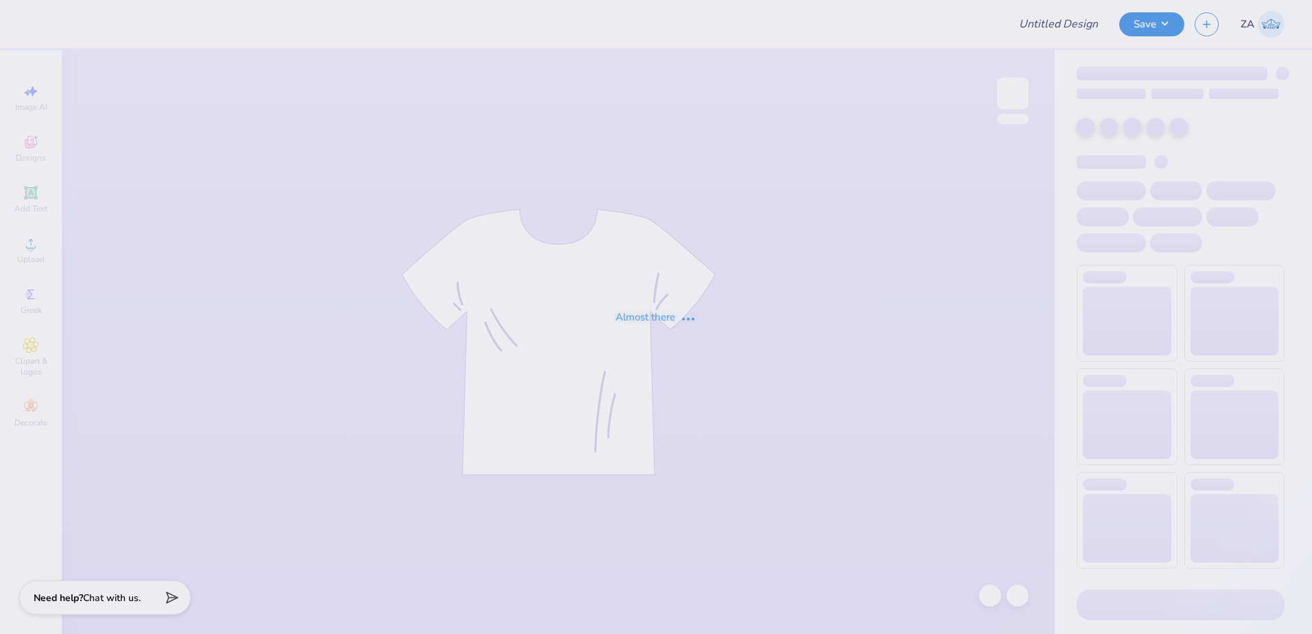
type input "Two Steppin 25"
